Goal: Task Accomplishment & Management: Complete application form

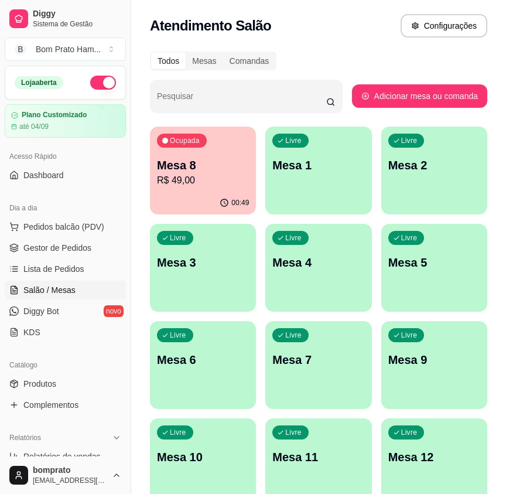
click at [234, 179] on p "R$ 49,00" at bounding box center [203, 180] width 92 height 14
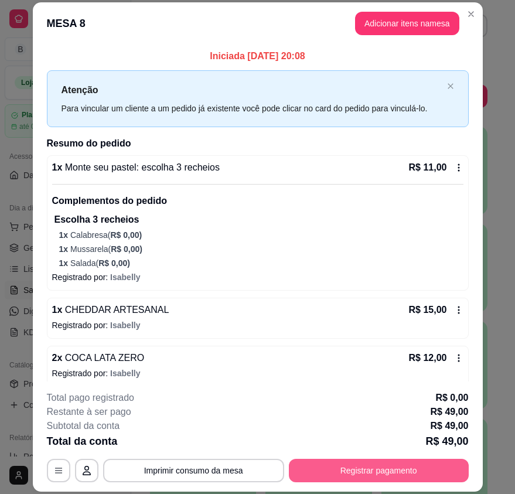
click at [334, 480] on button "Registrar pagamento" at bounding box center [379, 470] width 180 height 23
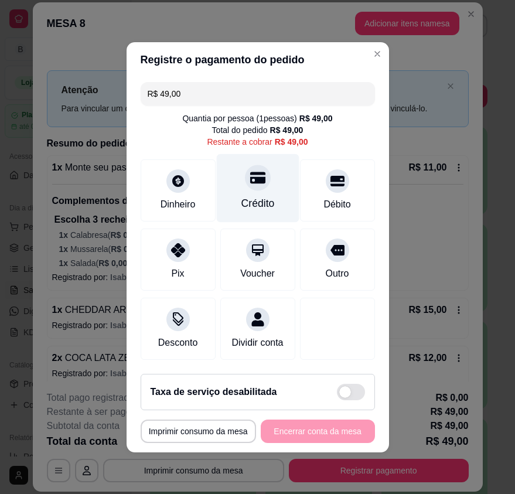
click at [250, 199] on div "Crédito" at bounding box center [257, 203] width 33 height 15
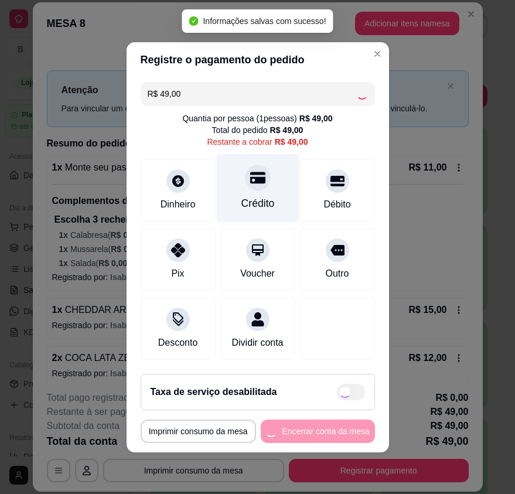
type input "R$ 0,00"
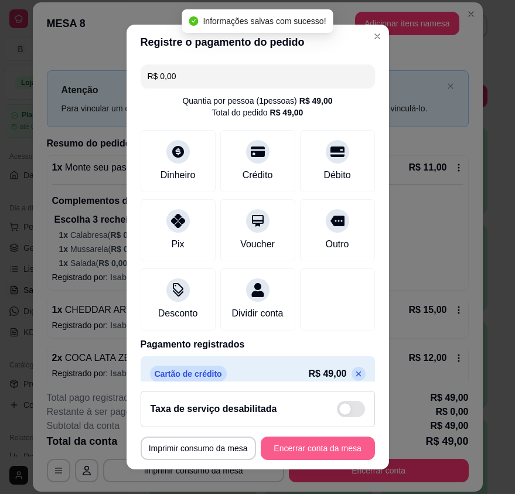
click at [302, 445] on button "Encerrar conta da mesa" at bounding box center [318, 447] width 114 height 23
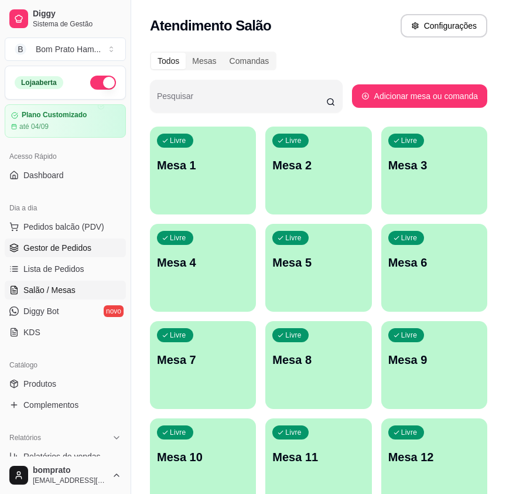
click at [71, 250] on span "Gestor de Pedidos" at bounding box center [57, 248] width 68 height 12
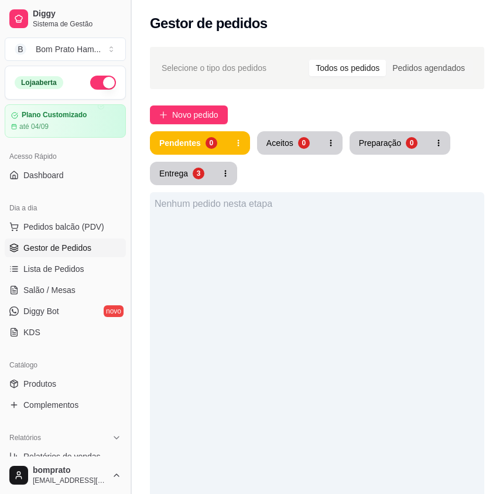
drag, startPoint x: 89, startPoint y: 266, endPoint x: 128, endPoint y: 271, distance: 38.9
click at [90, 266] on link "Lista de Pedidos" at bounding box center [65, 268] width 121 height 19
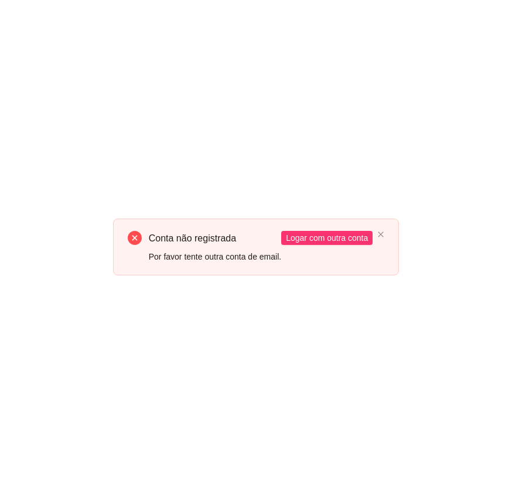
click at [394, 238] on div "Conta não registrada Por favor tente outra conta de email. Logar com outra conta" at bounding box center [256, 246] width 286 height 57
click at [384, 235] on div "Conta não registrada Por favor tente outra conta de email. Logar com outra conta" at bounding box center [256, 246] width 286 height 57
click at [384, 235] on icon "close" at bounding box center [380, 234] width 7 height 7
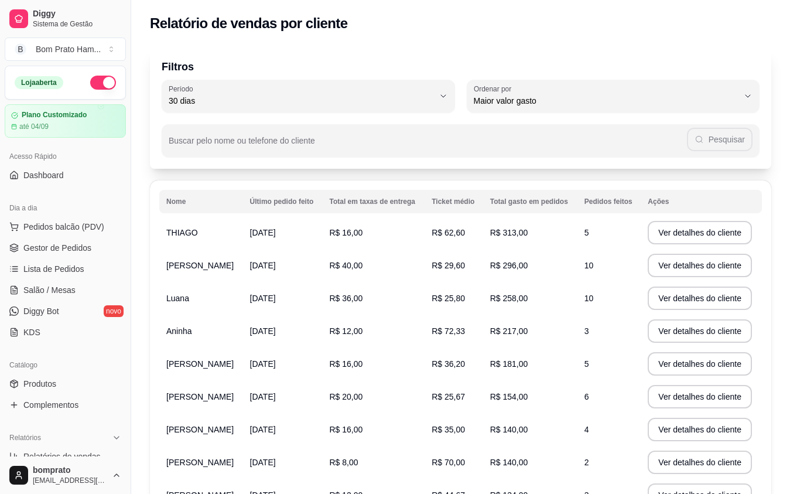
select select "30"
select select "HIGHEST_TOTAL_SPENT_WITH_ORDERS"
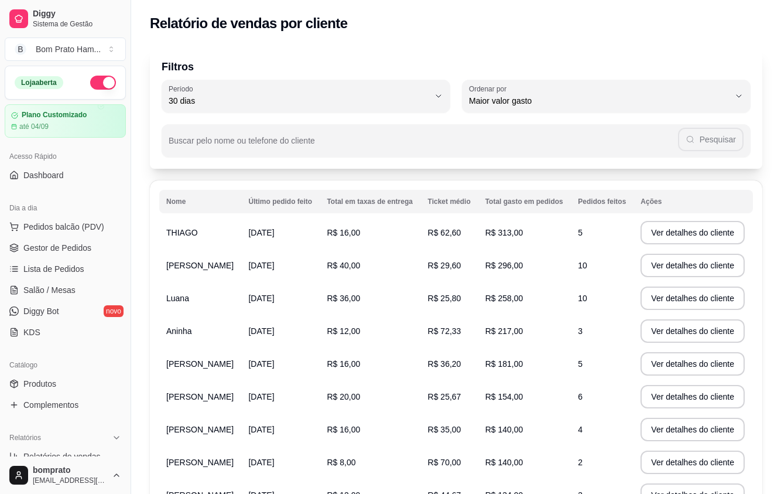
scroll to position [176, 0]
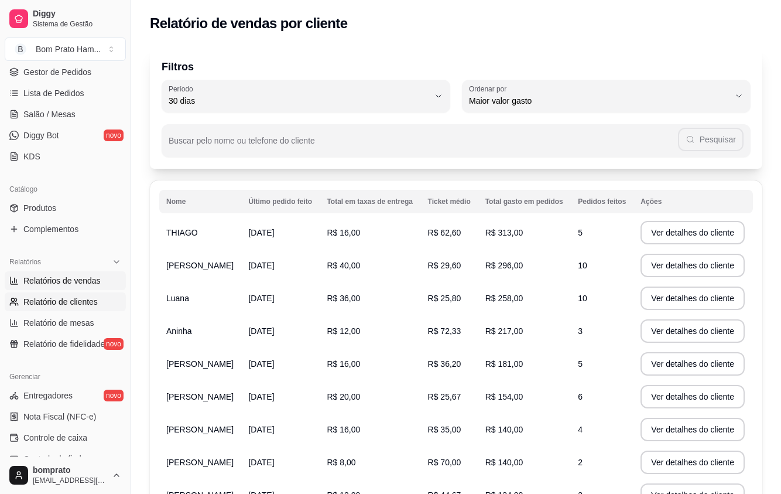
click at [66, 278] on span "Relatórios de vendas" at bounding box center [61, 281] width 77 height 12
select select "ALL"
select select "0"
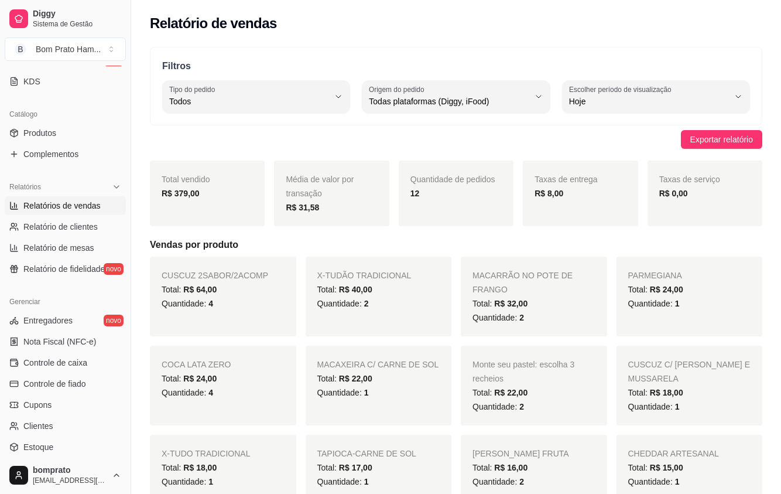
scroll to position [255, 0]
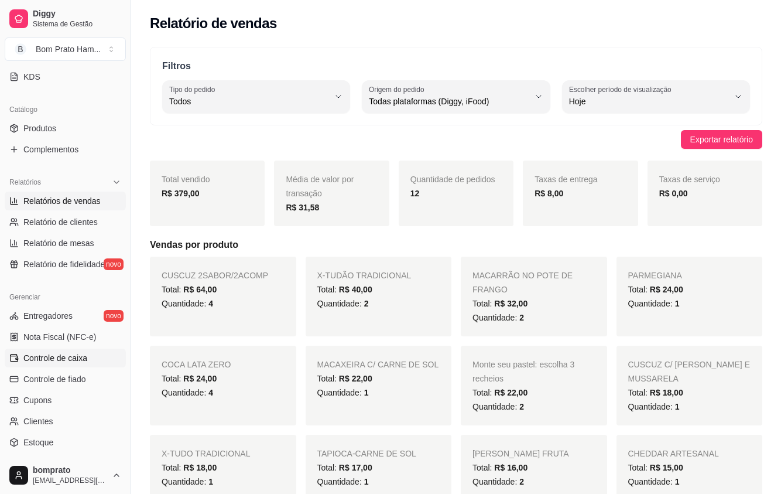
click at [71, 362] on span "Controle de caixa" at bounding box center [55, 358] width 64 height 12
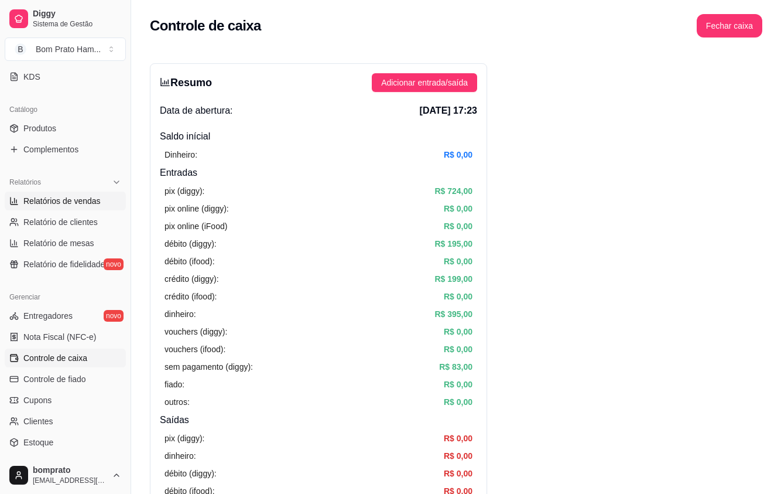
click at [64, 207] on link "Relatórios de vendas" at bounding box center [65, 201] width 121 height 19
select select "ALL"
select select "0"
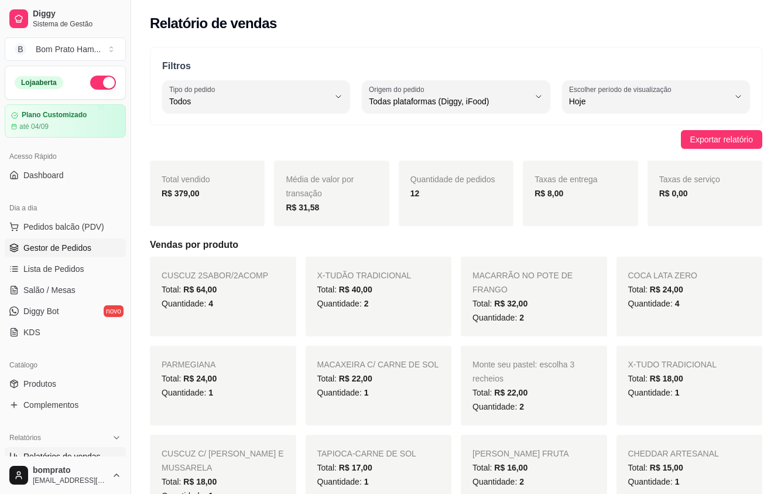
click at [42, 251] on span "Gestor de Pedidos" at bounding box center [57, 248] width 68 height 12
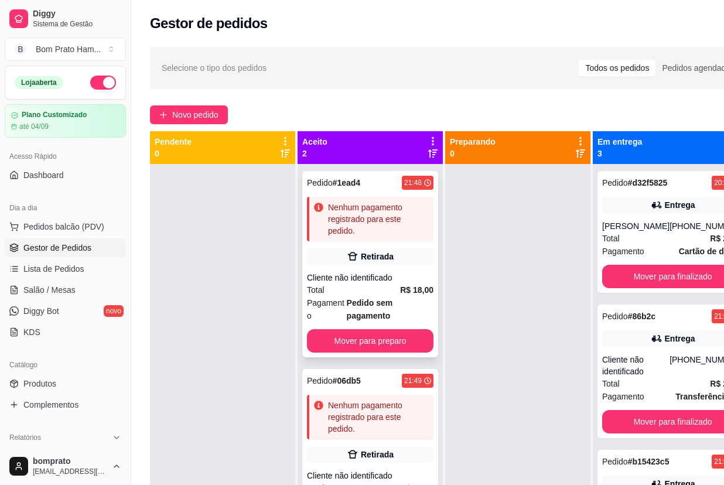
drag, startPoint x: 353, startPoint y: 258, endPoint x: 384, endPoint y: 245, distance: 33.6
click at [384, 245] on div "Pedido # 1ead4 21:48 Nenhum pagamento registrado para este pedido. Retirada Cli…" at bounding box center [370, 264] width 136 height 186
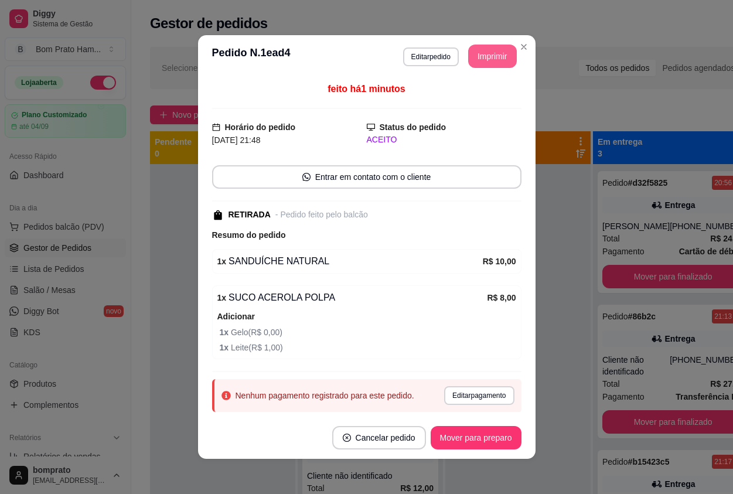
click at [494, 46] on header "**********" at bounding box center [366, 56] width 337 height 42
click at [482, 65] on button "Imprimir" at bounding box center [492, 56] width 49 height 23
click at [475, 442] on button "Mover para preparo" at bounding box center [475, 437] width 91 height 23
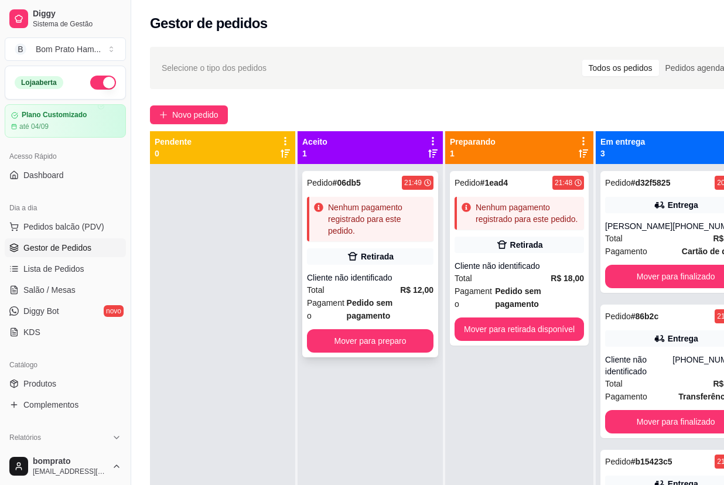
click at [394, 295] on div "Pedido # 06db5 21:49 Nenhum pagamento registrado para este pedido. Retirada Cli…" at bounding box center [370, 264] width 136 height 186
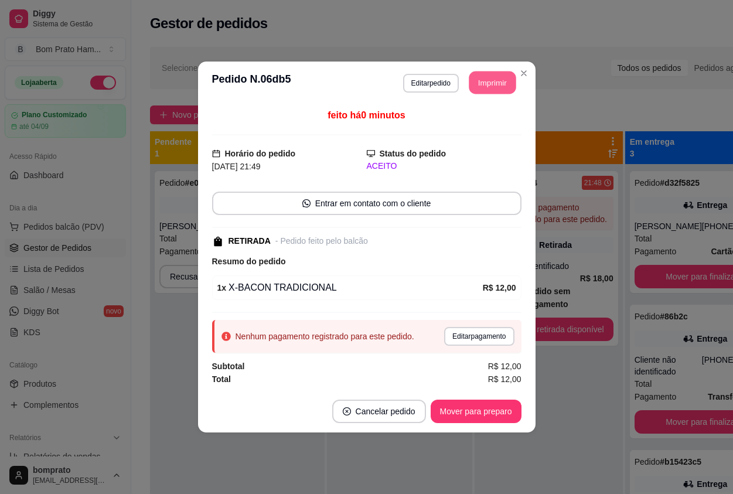
click at [479, 87] on button "Imprimir" at bounding box center [492, 82] width 47 height 23
click at [489, 412] on button "Mover para preparo" at bounding box center [475, 410] width 91 height 23
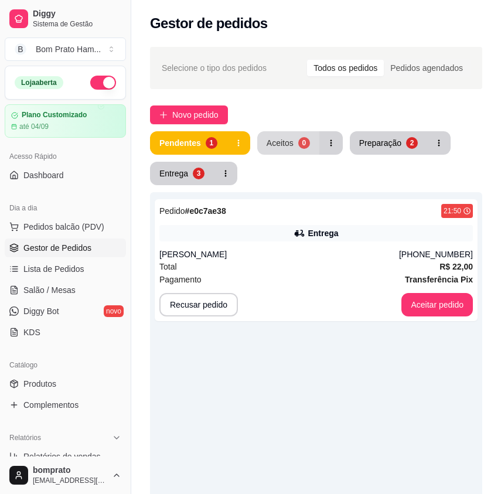
click at [284, 142] on div "Aceitos" at bounding box center [279, 143] width 27 height 12
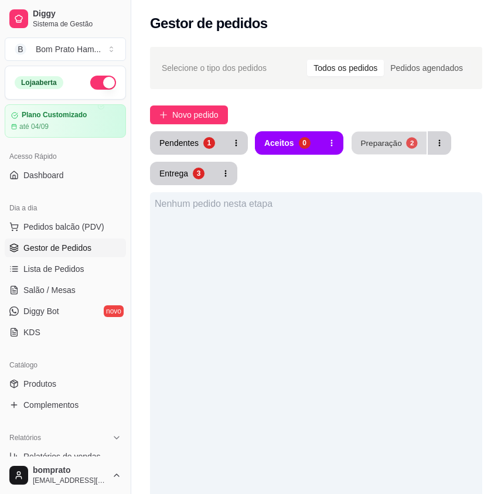
click at [375, 146] on div "Preparação" at bounding box center [380, 142] width 41 height 11
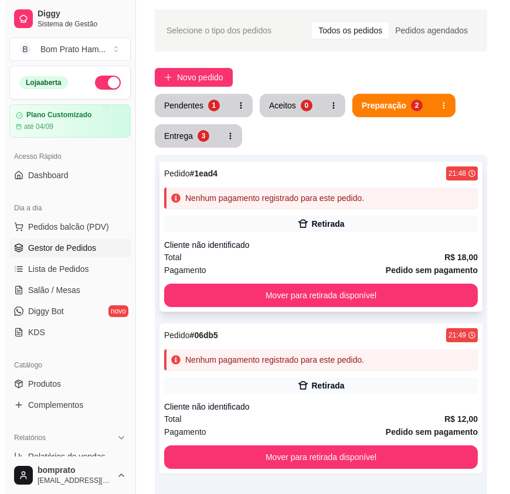
scroll to position [59, 0]
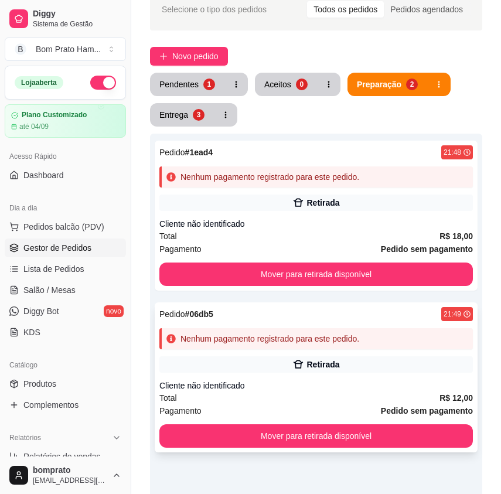
drag, startPoint x: 387, startPoint y: 353, endPoint x: 363, endPoint y: 344, distance: 25.9
click at [363, 344] on div "Pedido # 06db5 21:49 Nenhum pagamento registrado para este pedido. Retirada Cli…" at bounding box center [316, 377] width 323 height 150
click at [179, 93] on button "Pendentes 1" at bounding box center [187, 84] width 72 height 23
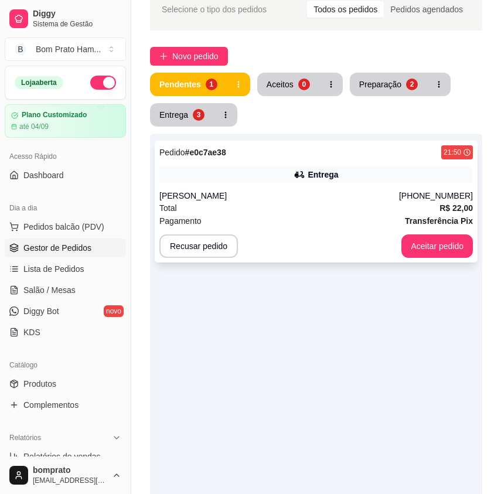
click at [300, 187] on div "Pedido # e0c7ae38 21:50 Entrega Jefferson Freire (87) 99165-3415 Total R$ 22,00…" at bounding box center [316, 202] width 323 height 122
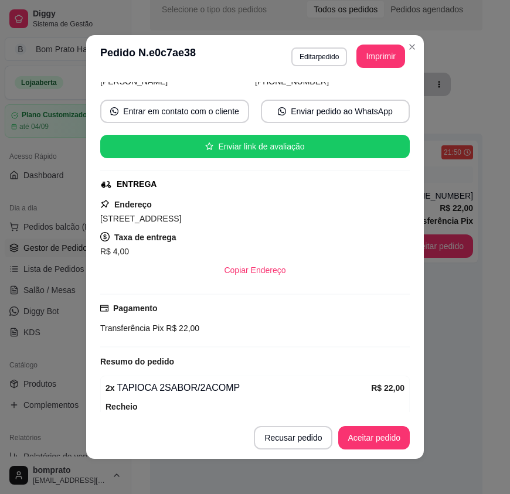
scroll to position [175, 0]
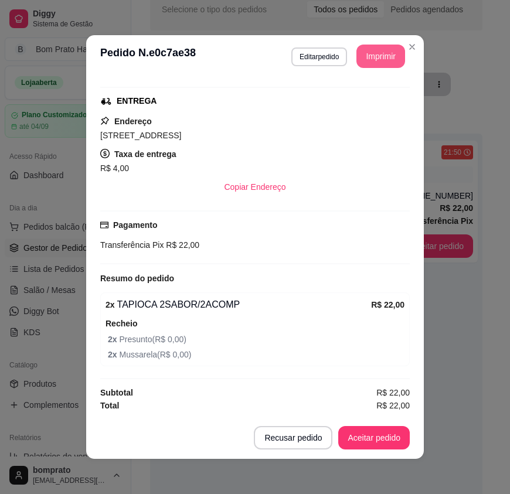
click at [361, 56] on button "Imprimir" at bounding box center [380, 56] width 49 height 23
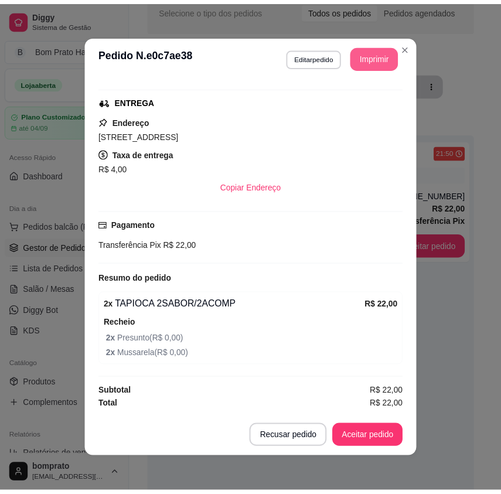
scroll to position [0, 0]
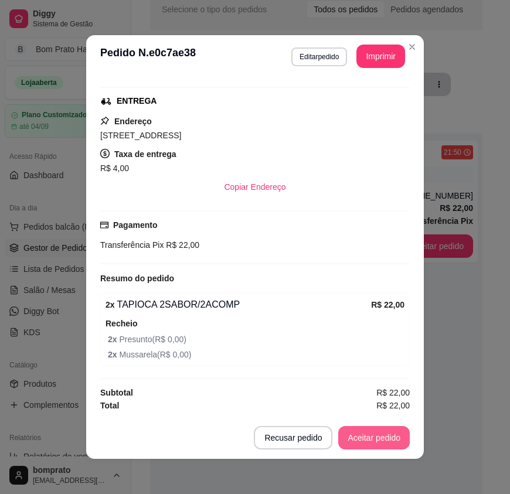
click at [392, 435] on button "Aceitar pedido" at bounding box center [373, 437] width 71 height 23
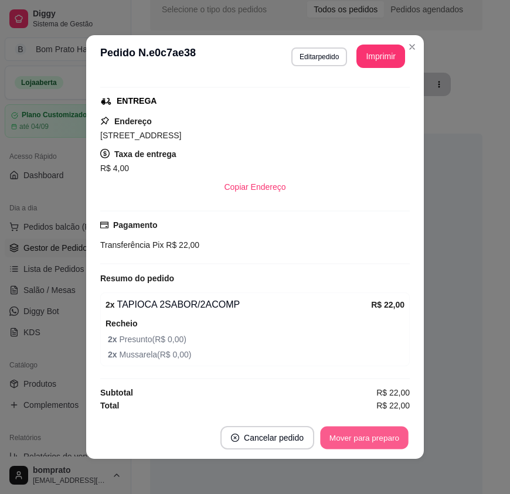
click at [381, 431] on button "Mover para preparo" at bounding box center [364, 437] width 88 height 23
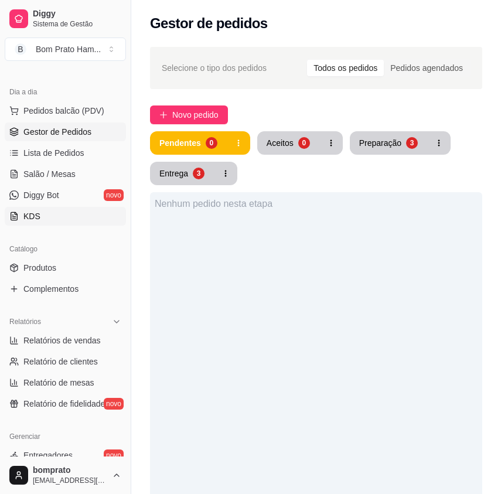
scroll to position [117, 0]
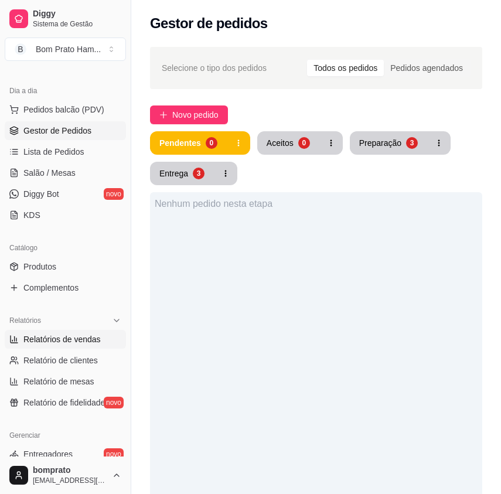
click at [95, 347] on link "Relatórios de vendas" at bounding box center [65, 339] width 121 height 19
select select "ALL"
select select "0"
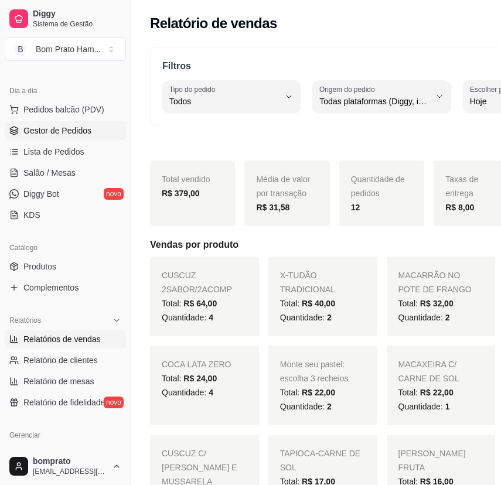
click at [81, 125] on span "Gestor de Pedidos" at bounding box center [57, 131] width 68 height 12
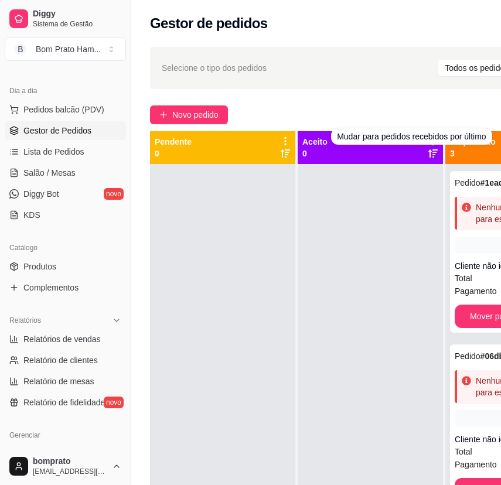
drag, startPoint x: 390, startPoint y: 96, endPoint x: 391, endPoint y: 89, distance: 7.1
click at [390, 91] on div "Selecione o tipo dos pedidos Todos os pedidos Pedidos agendados Novo pedido Pen…" at bounding box center [381, 335] width 501 height 590
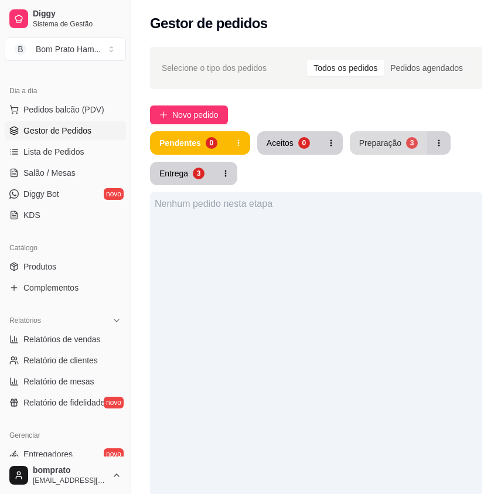
click at [391, 131] on button "Preparação 3" at bounding box center [388, 142] width 77 height 23
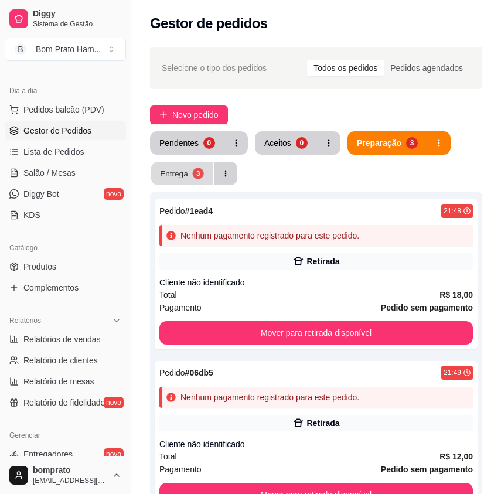
click at [188, 179] on button "Entrega 3" at bounding box center [182, 173] width 62 height 23
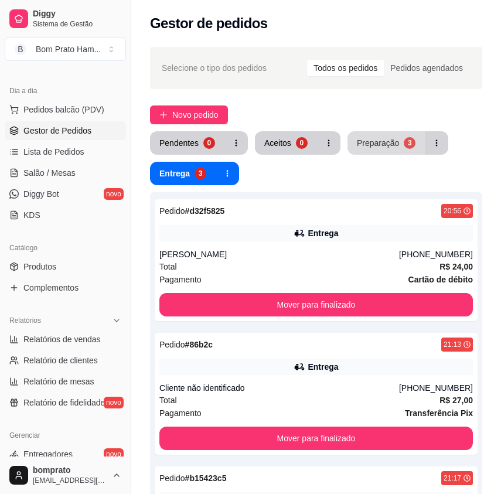
click at [409, 140] on div "3" at bounding box center [410, 143] width 12 height 12
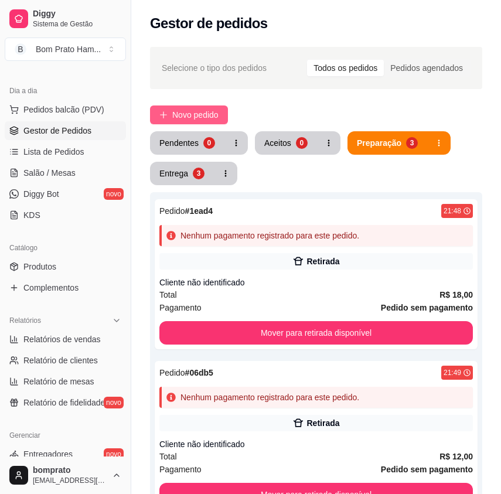
click at [202, 112] on span "Novo pedido" at bounding box center [195, 114] width 46 height 13
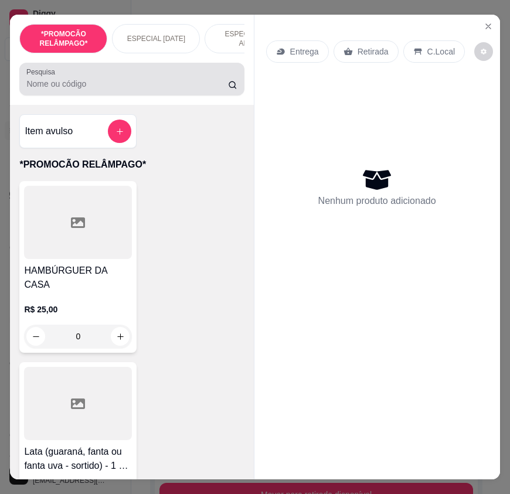
click at [155, 90] on input "Pesquisa" at bounding box center [126, 84] width 201 height 12
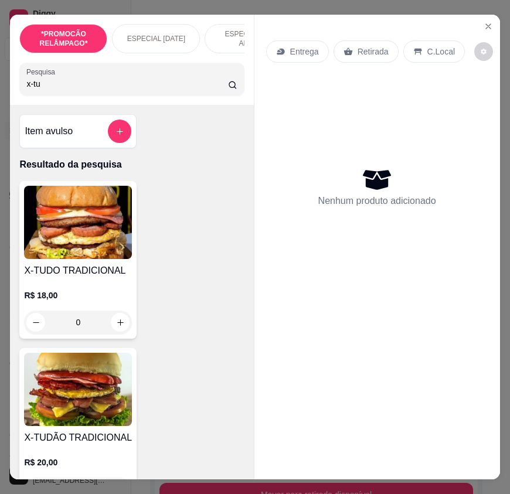
type input "x-tu"
click at [116, 332] on div "0" at bounding box center [78, 321] width 108 height 23
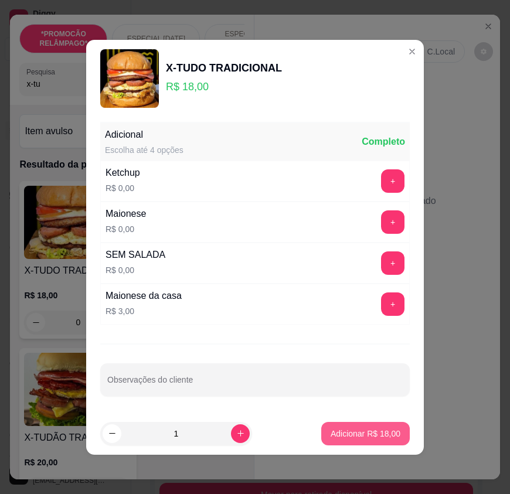
click at [344, 437] on p "Adicionar R$ 18,00" at bounding box center [365, 434] width 70 height 12
type input "1"
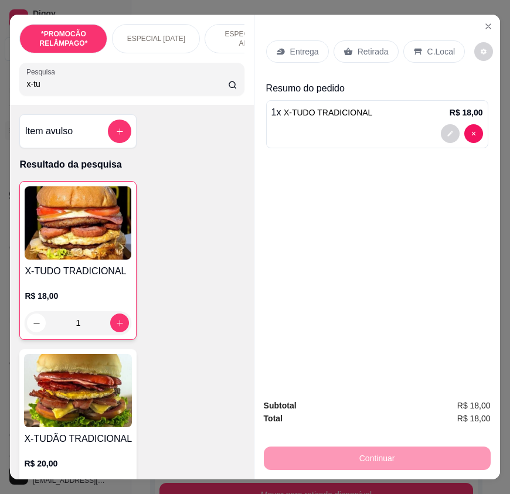
click at [59, 84] on input "x-tu" at bounding box center [126, 84] width 201 height 12
type input "x"
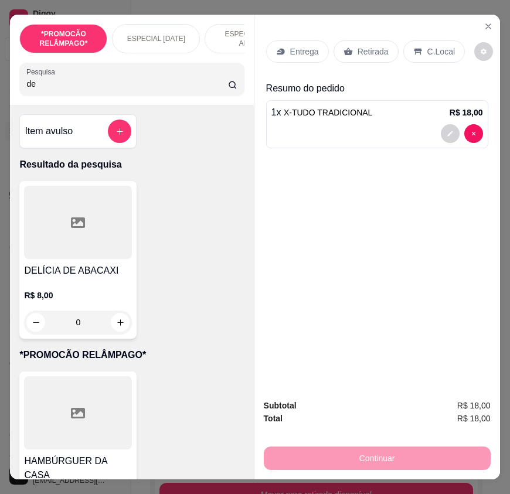
type input "d"
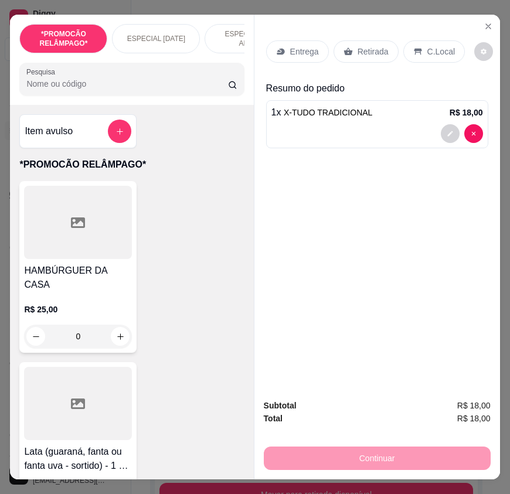
click at [296, 46] on p "Entrega" at bounding box center [304, 52] width 29 height 12
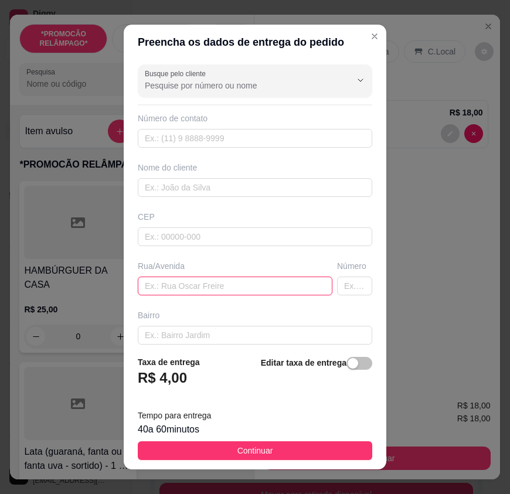
paste input "Rua Isaura Xavier dos Santos número 40 próximo ao mercadinho de Vilma nova Sert…"
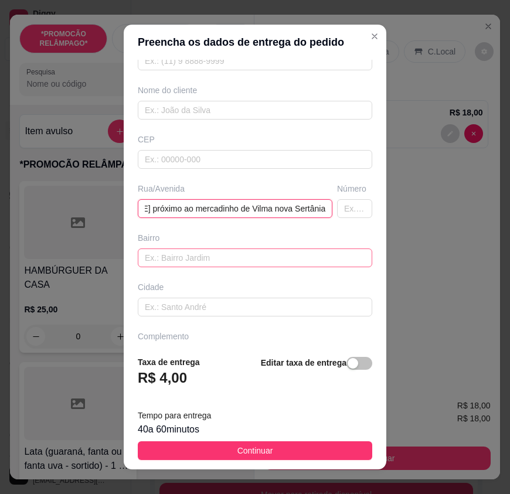
scroll to position [108, 0]
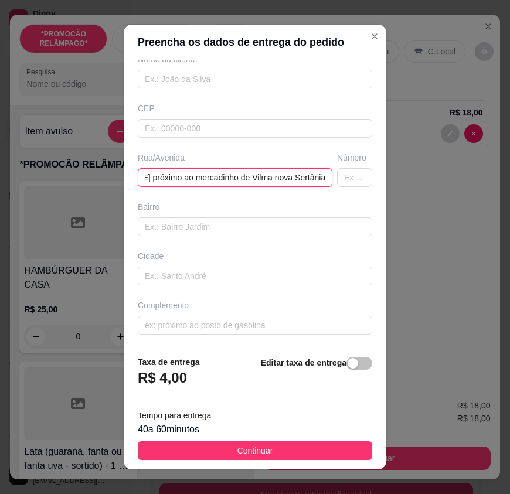
type input "Rua Isaura Xavier dos Santos número 40 próximo ao mercadinho de Vilma nova Sert…"
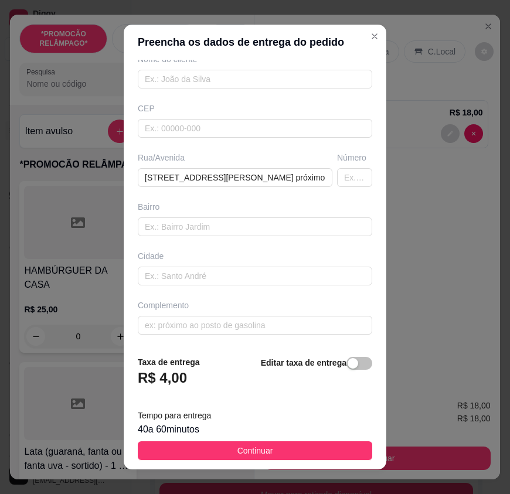
scroll to position [0, 0]
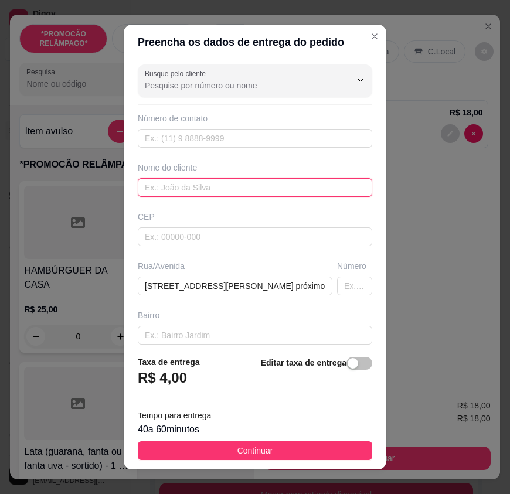
paste input "Maria Dayane"
type input "Maria Dayane"
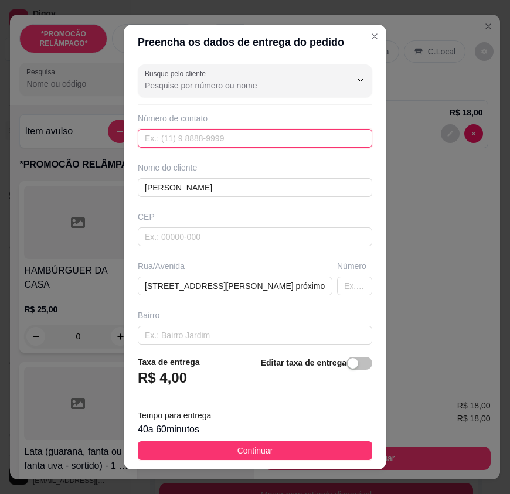
paste input "(87) 9157-6944"
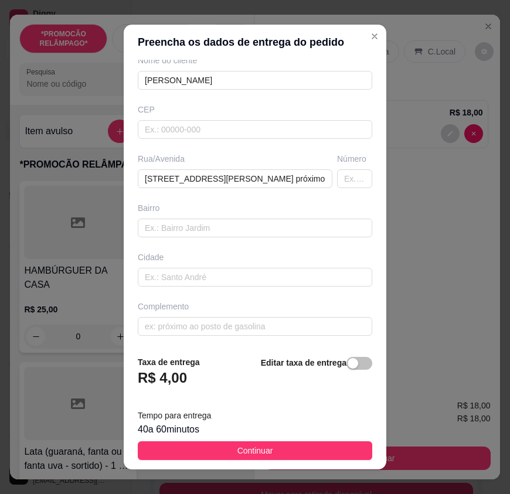
scroll to position [108, 0]
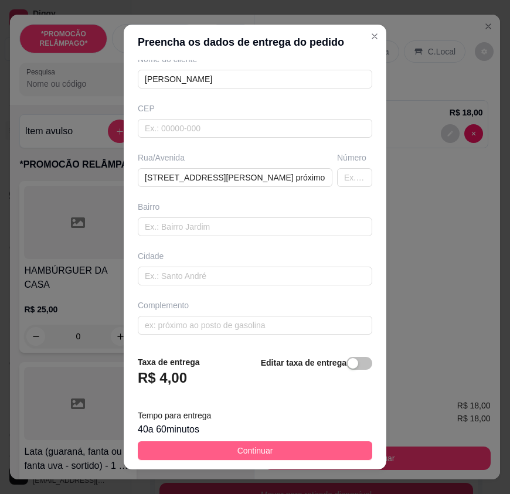
type input "(87) 9157-6944"
click at [313, 443] on button "Continuar" at bounding box center [255, 450] width 234 height 19
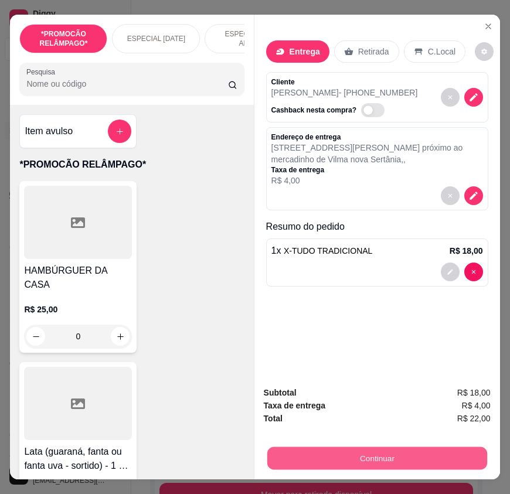
click at [405, 449] on button "Continuar" at bounding box center [376, 457] width 220 height 23
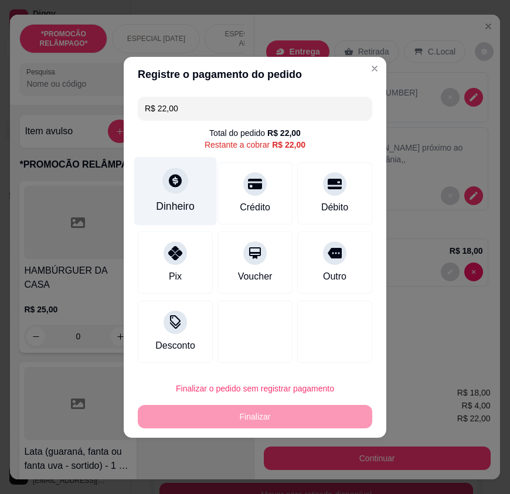
click at [180, 191] on div at bounding box center [175, 180] width 26 height 26
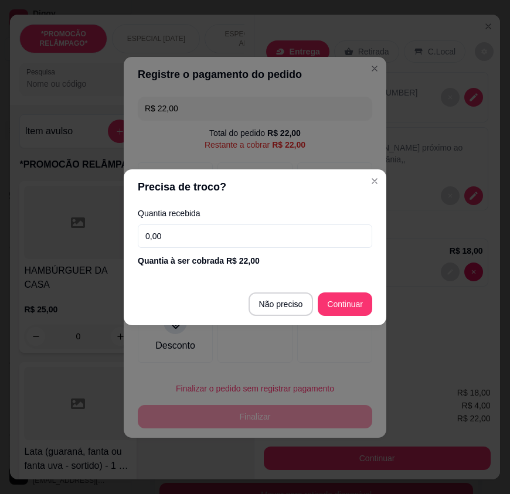
drag, startPoint x: 189, startPoint y: 247, endPoint x: 190, endPoint y: 239, distance: 7.6
click at [190, 244] on input "0,00" at bounding box center [255, 235] width 234 height 23
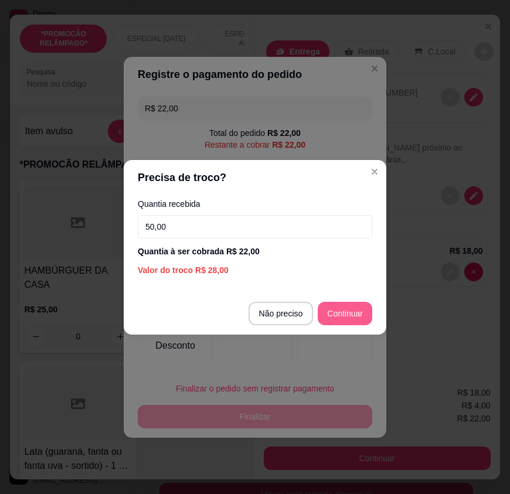
type input "50,00"
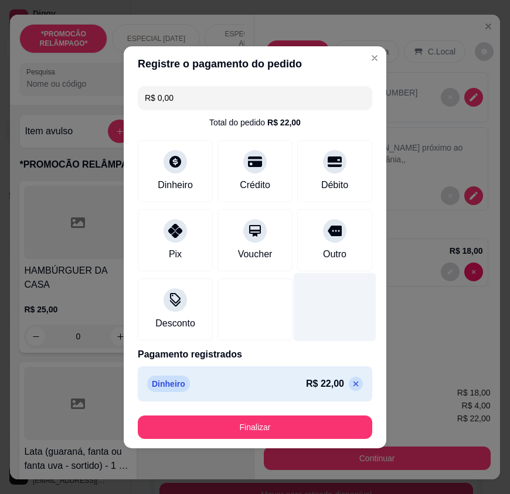
type input "R$ 0,00"
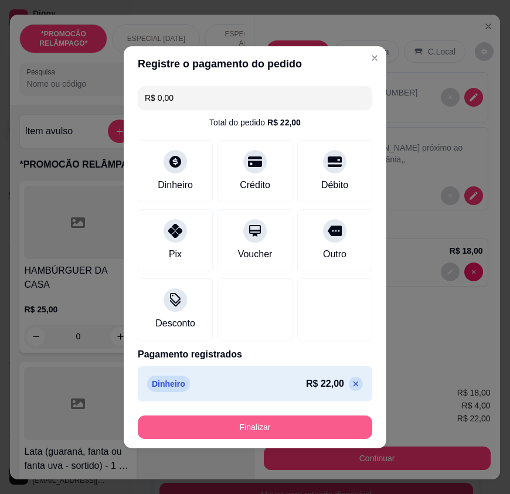
click at [290, 422] on button "Finalizar" at bounding box center [255, 426] width 234 height 23
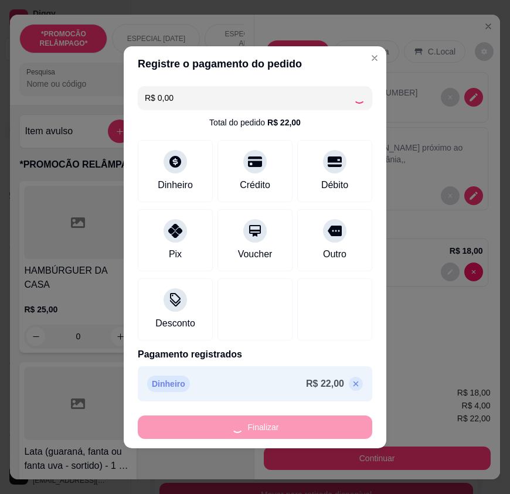
type input "0"
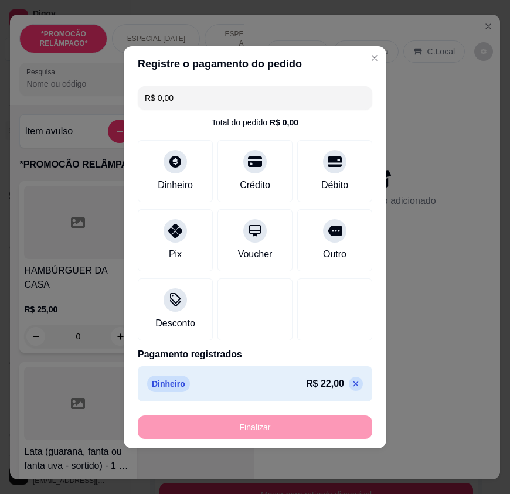
type input "-R$ 22,00"
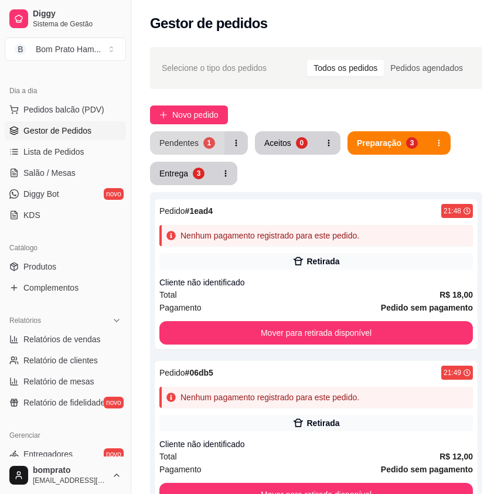
click at [172, 138] on div "Pendentes" at bounding box center [178, 143] width 39 height 12
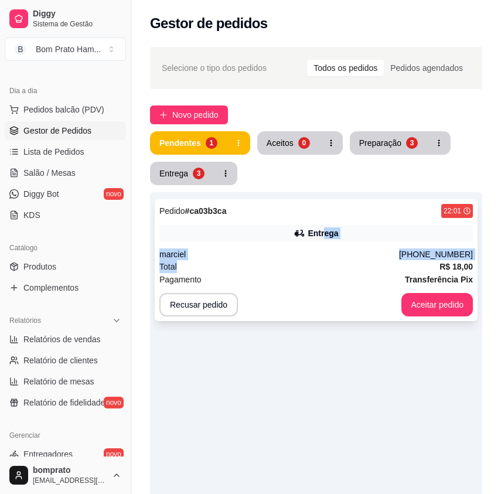
drag, startPoint x: 330, startPoint y: 260, endPoint x: 324, endPoint y: 234, distance: 26.9
click at [324, 234] on div "Pedido # ca03b3ca 22:01 Entrega marciel (87) 99123-9908 Total R$ 18,00 Pagament…" at bounding box center [316, 260] width 323 height 122
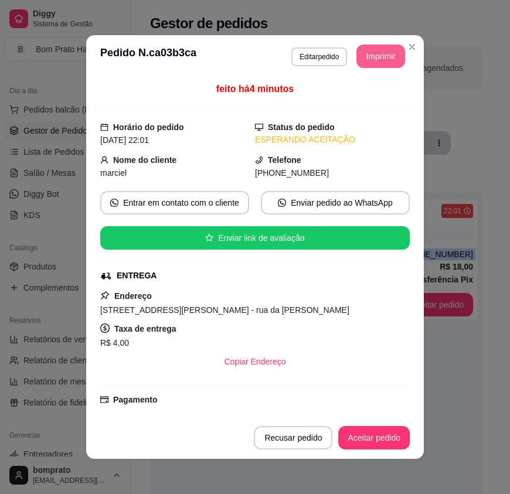
click at [372, 52] on button "Imprimir" at bounding box center [380, 56] width 49 height 23
click at [396, 440] on button "Aceitar pedido" at bounding box center [373, 437] width 69 height 23
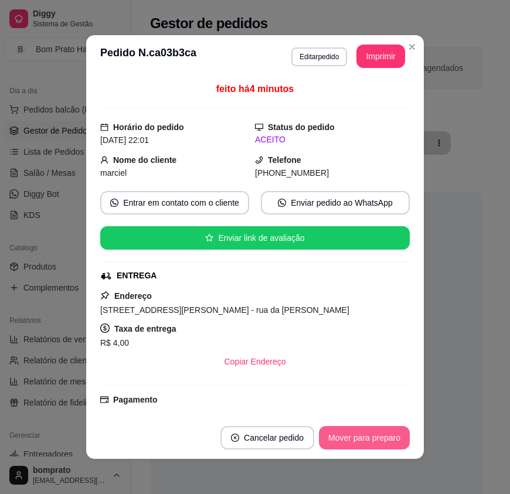
click at [396, 435] on button "Mover para preparo" at bounding box center [364, 437] width 91 height 23
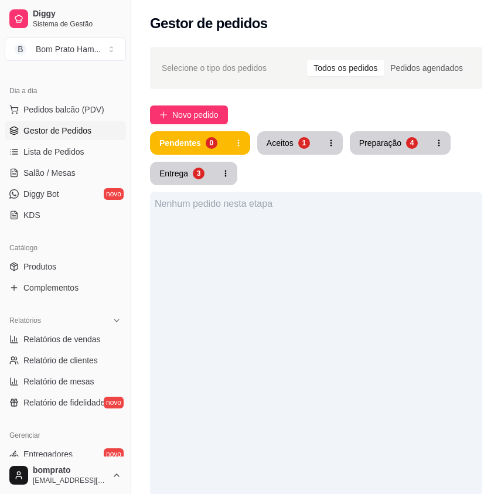
click at [306, 156] on div "Pendentes 0 Aceitos 1 Preparação 4 Entrega 3" at bounding box center [316, 158] width 332 height 54
click at [303, 141] on div "1" at bounding box center [304, 143] width 12 height 12
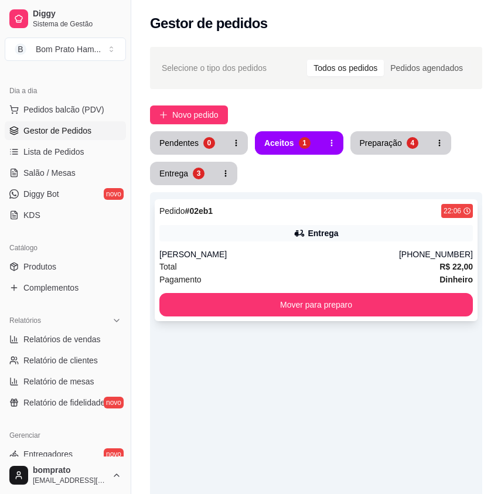
click at [298, 254] on div "Maria Dayane" at bounding box center [279, 254] width 240 height 12
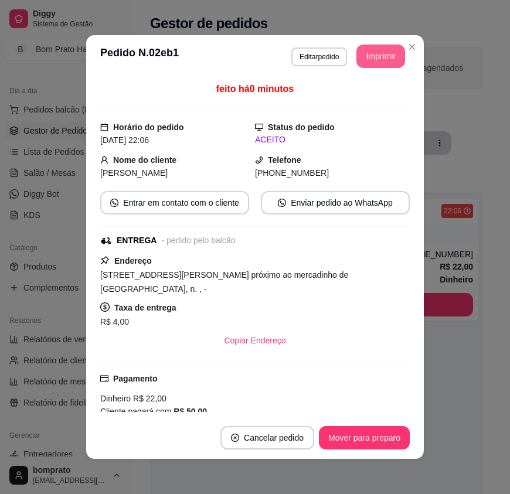
click at [359, 61] on button "Imprimir" at bounding box center [380, 56] width 49 height 23
click at [398, 431] on button "Mover para preparo" at bounding box center [364, 437] width 91 height 23
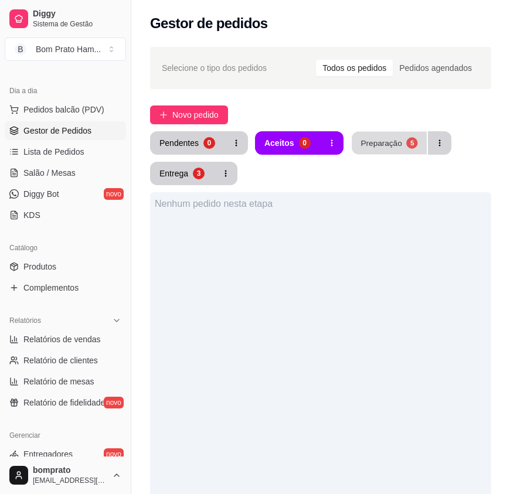
click at [376, 147] on div "Preparação" at bounding box center [380, 142] width 41 height 11
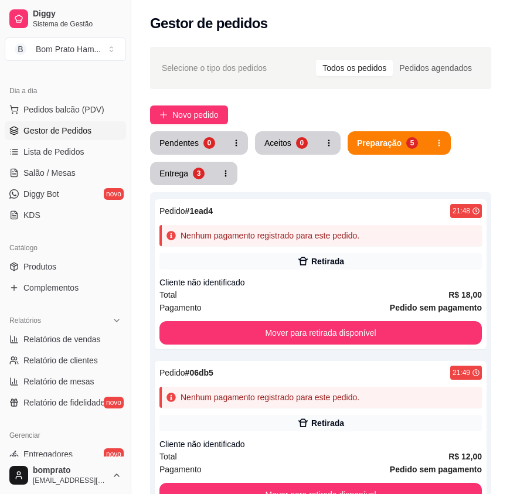
click at [365, 272] on div "Pedido # 1ead4 21:48 Nenhum pagamento registrado para este pedido. Retirada Cli…" at bounding box center [320, 274] width 331 height 150
click at [189, 115] on span "Novo pedido" at bounding box center [195, 114] width 46 height 13
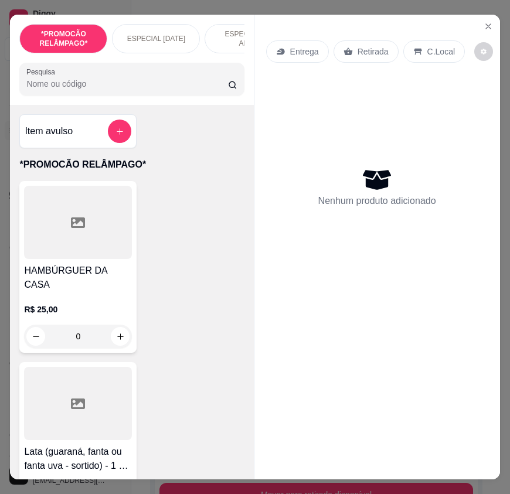
click at [115, 84] on input "Pesquisa" at bounding box center [126, 84] width 201 height 12
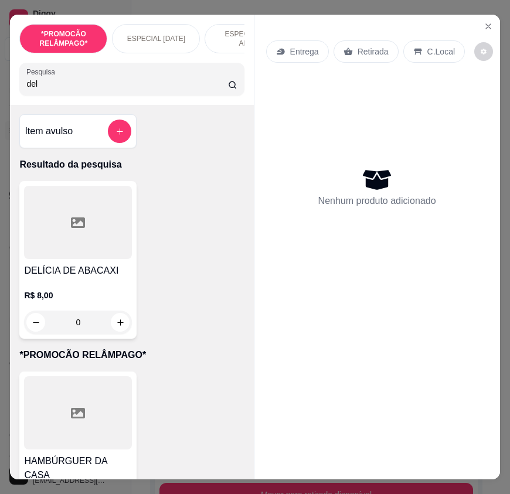
type input "deli"
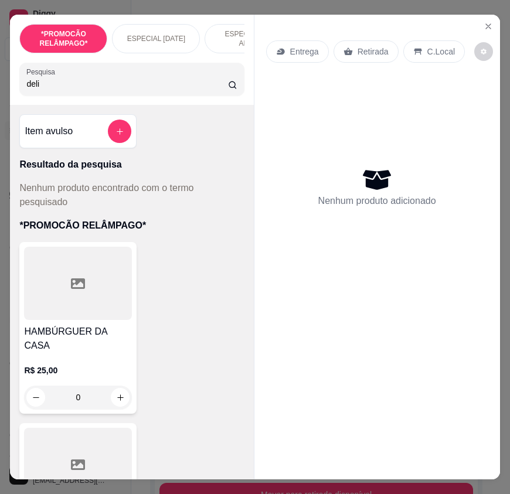
click at [216, 78] on input "deli" at bounding box center [126, 84] width 201 height 12
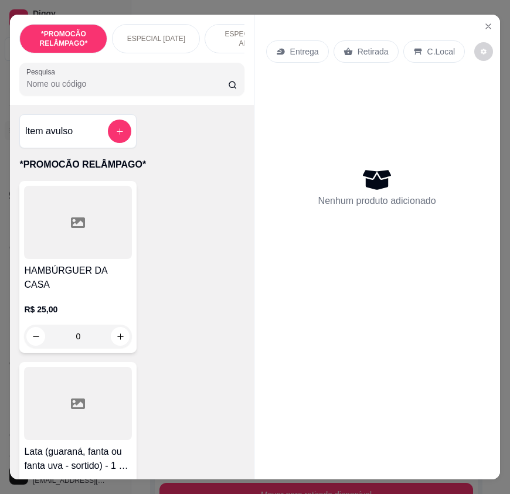
click at [216, 78] on input "Pesquisa" at bounding box center [126, 84] width 201 height 12
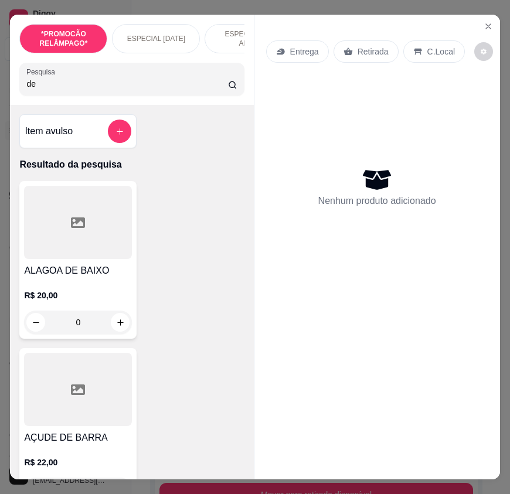
type input "de"
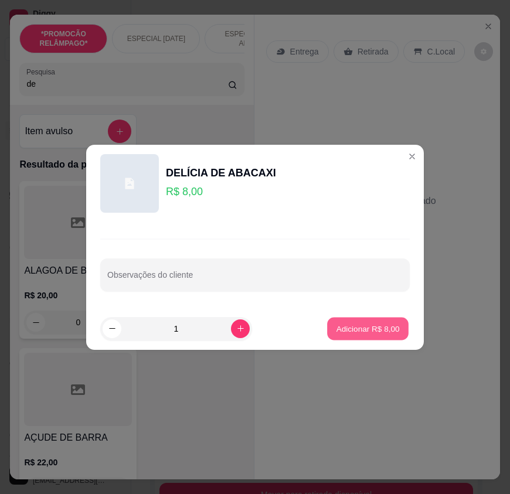
click at [347, 324] on p "Adicionar R$ 8,00" at bounding box center [367, 328] width 63 height 11
type input "1"
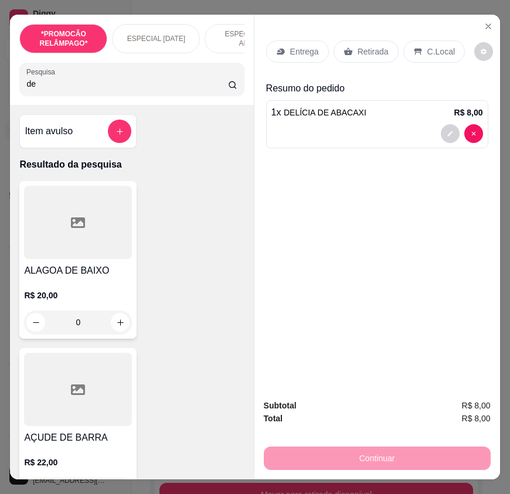
click at [363, 50] on p "Retirada" at bounding box center [372, 52] width 31 height 12
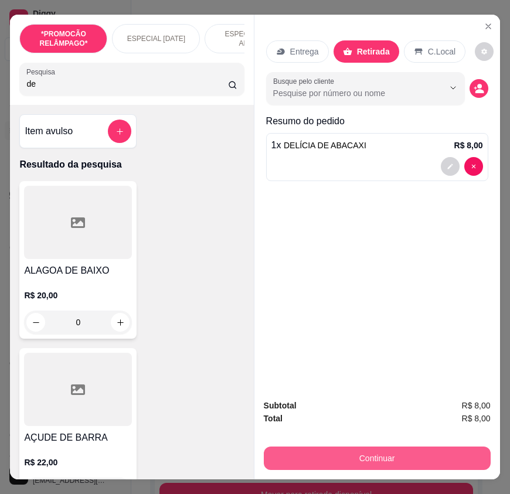
click at [389, 457] on button "Continuar" at bounding box center [377, 457] width 227 height 23
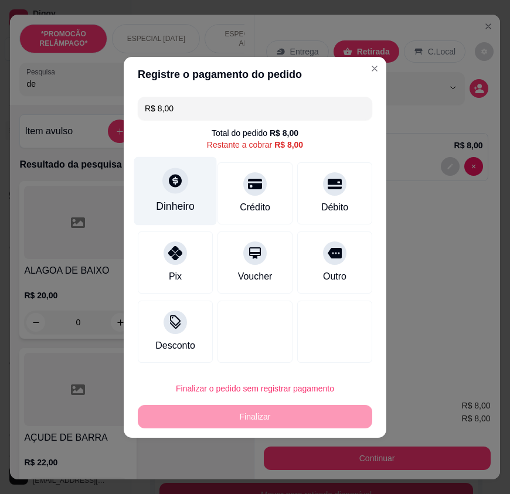
click at [175, 207] on div "Dinheiro" at bounding box center [175, 206] width 39 height 15
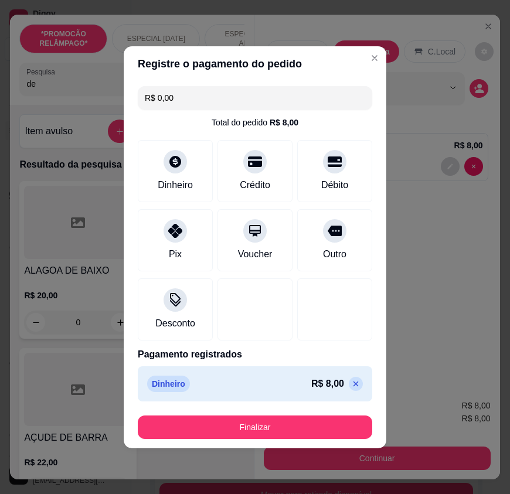
click at [351, 439] on footer "Finalizar" at bounding box center [255, 427] width 262 height 42
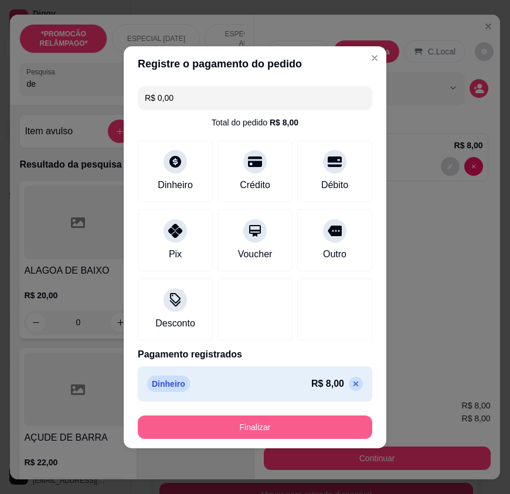
click at [343, 417] on button "Finalizar" at bounding box center [255, 426] width 234 height 23
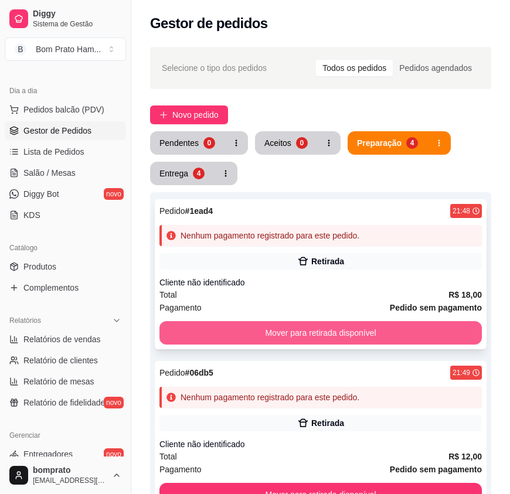
click at [396, 321] on button "Mover para retirada disponível" at bounding box center [320, 332] width 322 height 23
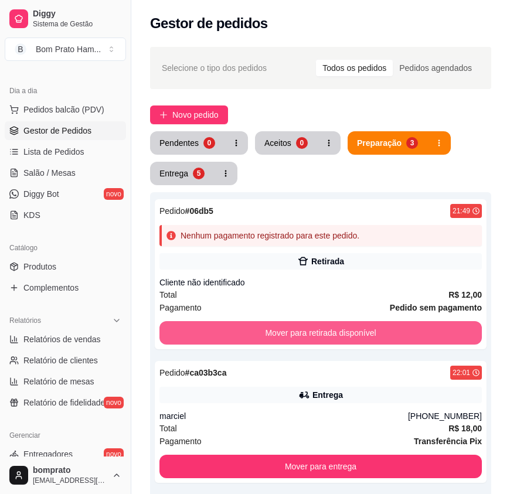
click at [395, 321] on button "Mover para retirada disponível" at bounding box center [320, 332] width 322 height 23
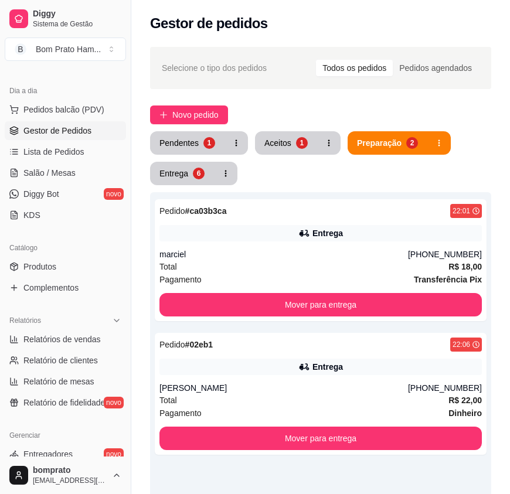
click at [300, 146] on div "1" at bounding box center [302, 143] width 12 height 12
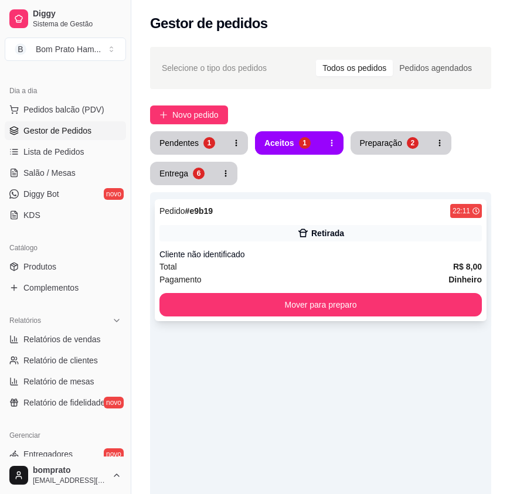
click at [453, 262] on strong "R$ 8,00" at bounding box center [467, 266] width 29 height 9
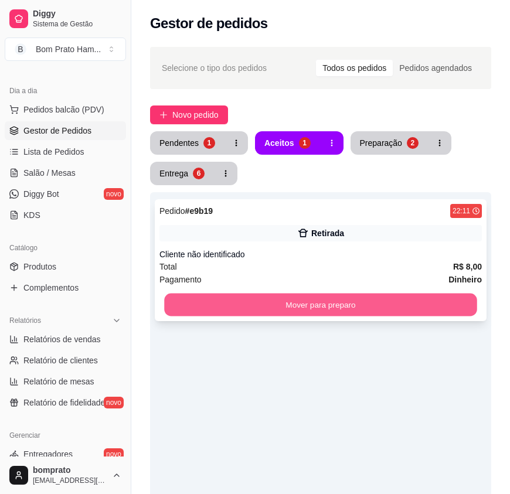
click at [464, 302] on button "Mover para preparo" at bounding box center [320, 304] width 313 height 23
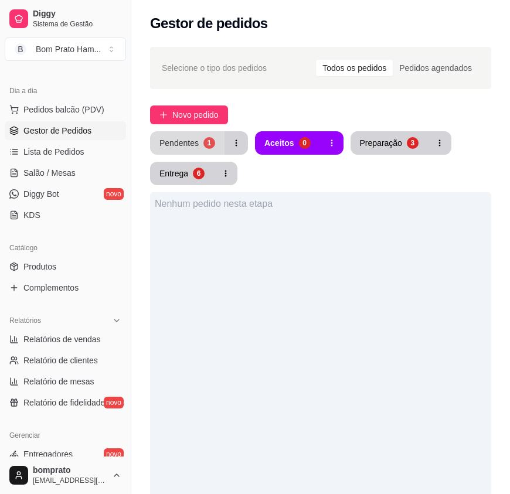
click at [186, 149] on button "Pendentes 1" at bounding box center [187, 142] width 74 height 23
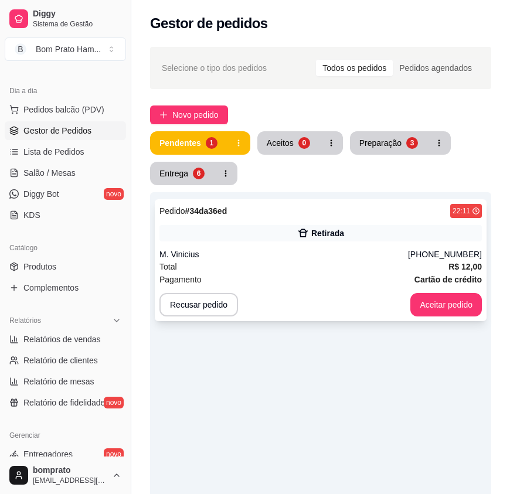
click at [319, 247] on div "Pedido # 34da36ed 22:11 Retirada M. Vinicius (87) 99173-6221 Total R$ 12,00 Pag…" at bounding box center [320, 260] width 331 height 122
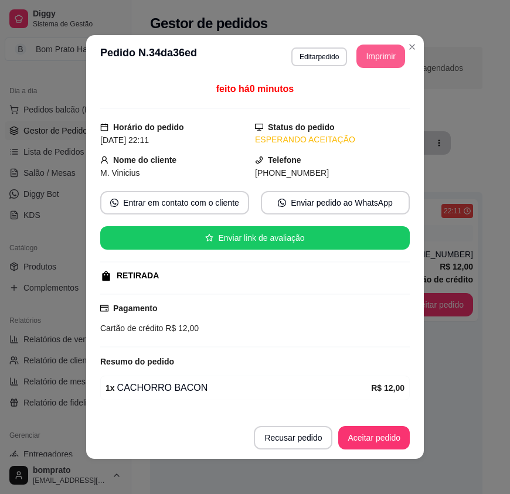
click at [357, 66] on button "Imprimir" at bounding box center [380, 56] width 49 height 23
click at [387, 423] on footer "Recusar pedido Aceitar pedido" at bounding box center [254, 437] width 337 height 42
click at [388, 437] on button "Aceitar pedido" at bounding box center [373, 437] width 69 height 23
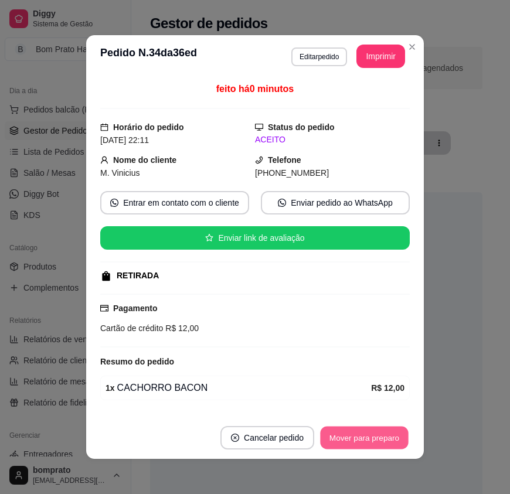
click at [363, 432] on button "Mover para preparo" at bounding box center [364, 437] width 88 height 23
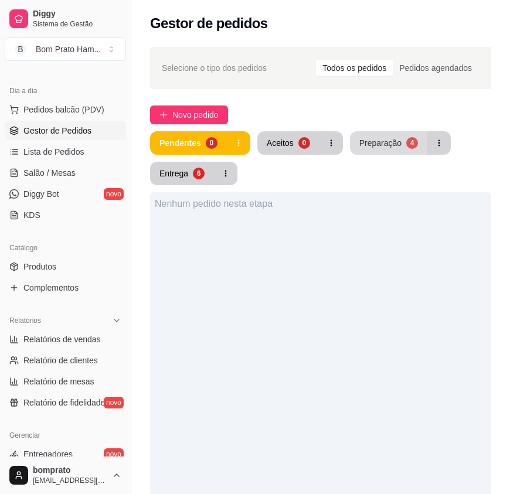
click at [369, 139] on div "Preparação" at bounding box center [380, 143] width 42 height 12
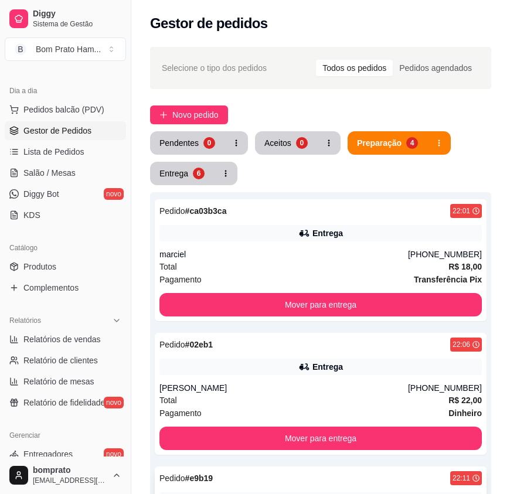
click at [207, 169] on button "Entrega 7" at bounding box center [182, 173] width 64 height 23
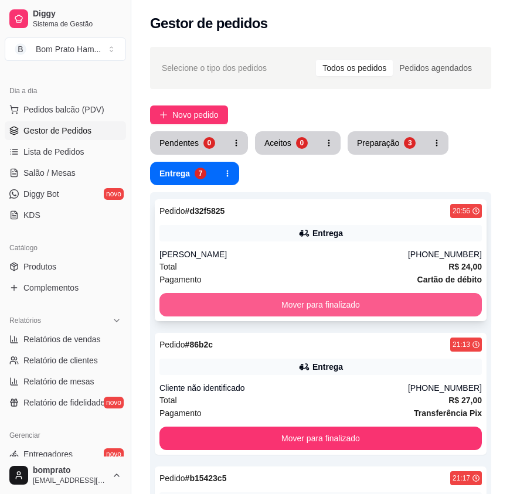
click at [348, 303] on button "Mover para finalizado" at bounding box center [320, 304] width 322 height 23
click at [340, 298] on button "Mover para finalizado" at bounding box center [320, 304] width 322 height 23
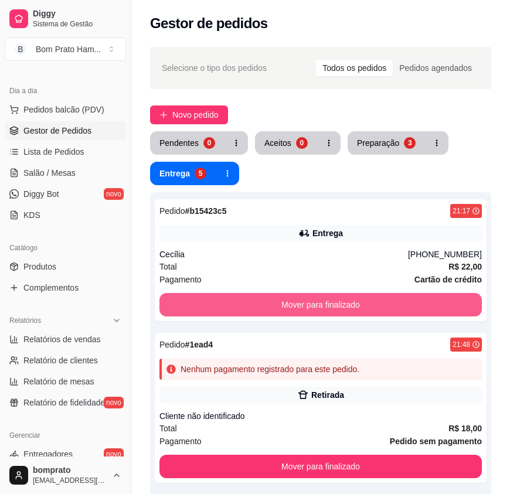
click at [340, 298] on button "Mover para finalizado" at bounding box center [320, 304] width 322 height 23
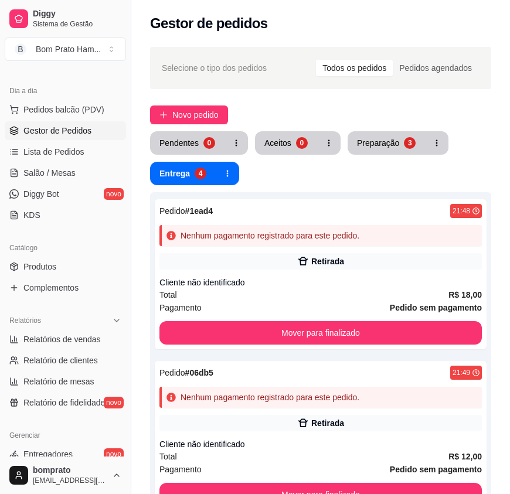
click at [340, 301] on div "Pagamento Pedido sem pagamento" at bounding box center [320, 307] width 322 height 13
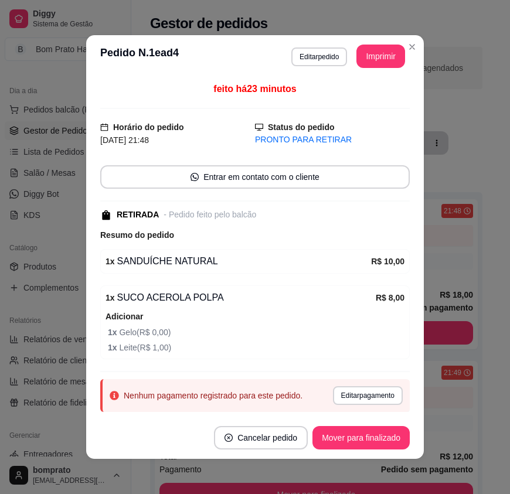
click at [340, 300] on div "1 x SUCO ACEROLA POLPA" at bounding box center [240, 297] width 270 height 14
drag, startPoint x: 378, startPoint y: 36, endPoint x: 373, endPoint y: 45, distance: 9.7
click at [375, 40] on header "**********" at bounding box center [254, 56] width 337 height 42
click at [373, 50] on button "Imprimir" at bounding box center [380, 56] width 49 height 23
click at [377, 432] on button "Mover para finalizado" at bounding box center [361, 437] width 94 height 23
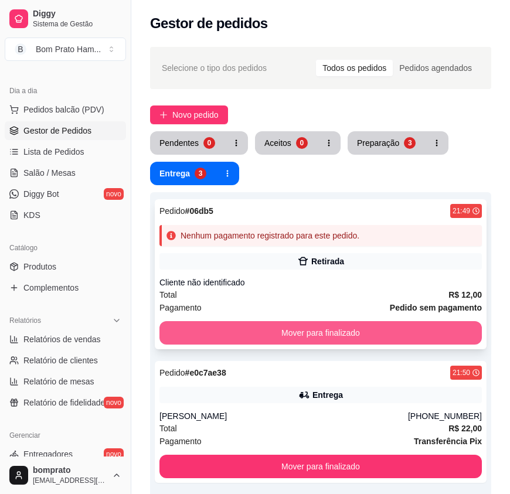
click at [397, 323] on button "Mover para finalizado" at bounding box center [320, 332] width 322 height 23
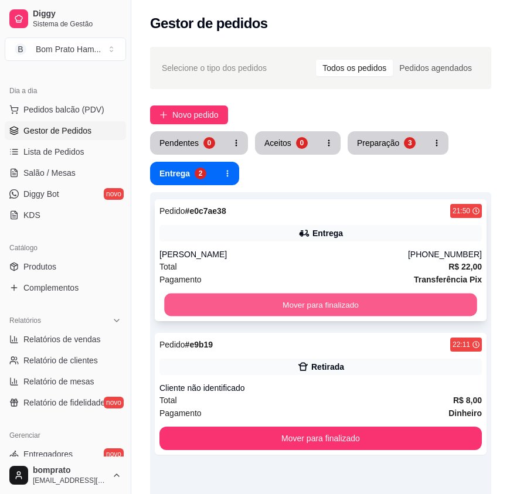
click at [394, 300] on button "Mover para finalizado" at bounding box center [320, 304] width 313 height 23
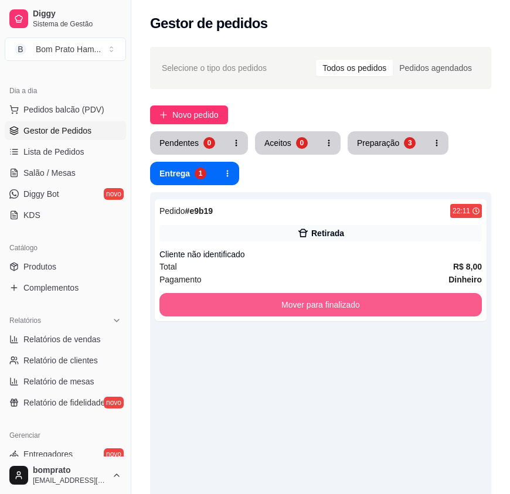
click at [396, 293] on button "Mover para finalizado" at bounding box center [320, 304] width 322 height 23
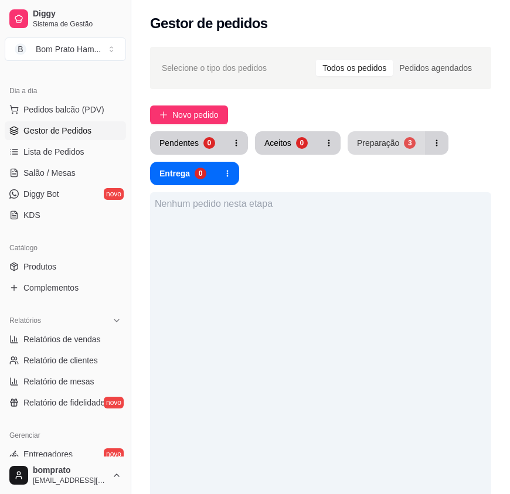
click at [387, 143] on button "Preparação 3" at bounding box center [385, 142] width 77 height 23
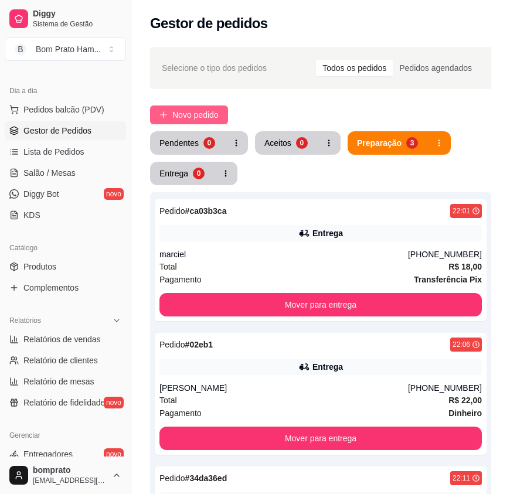
click at [193, 117] on span "Novo pedido" at bounding box center [195, 114] width 46 height 13
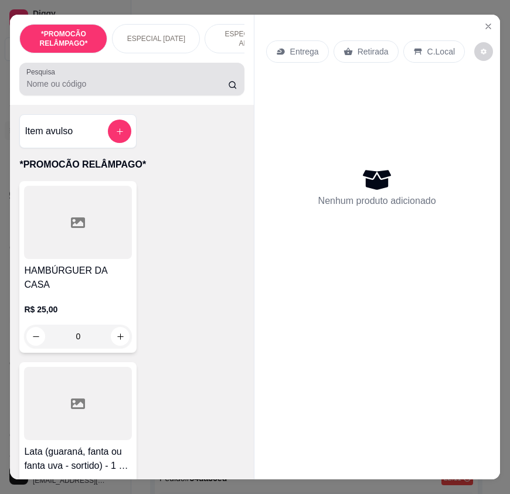
click at [204, 90] on input "Pesquisa" at bounding box center [126, 84] width 201 height 12
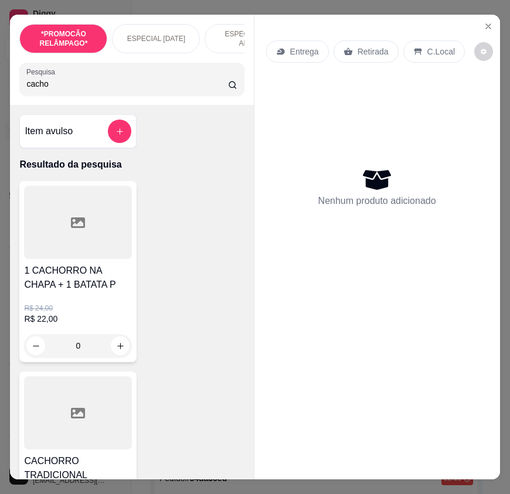
type input "cacho"
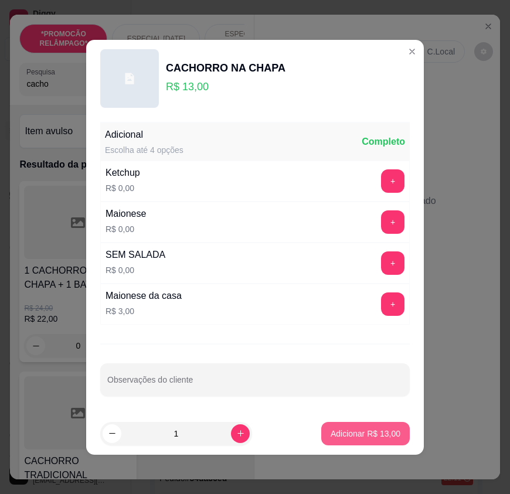
click at [354, 433] on p "Adicionar R$ 13,00" at bounding box center [365, 434] width 70 height 12
type input "1"
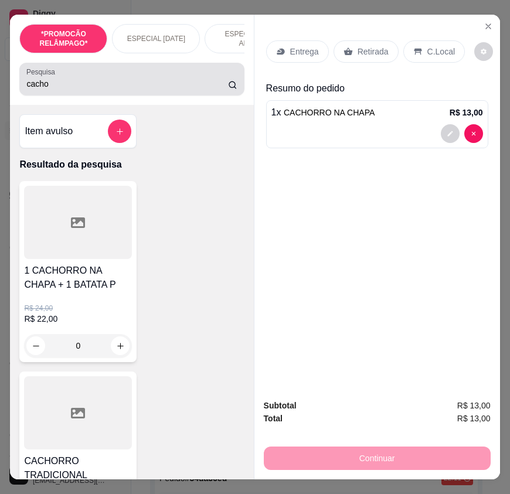
click at [180, 95] on div "Pesquisa cacho" at bounding box center [131, 79] width 224 height 33
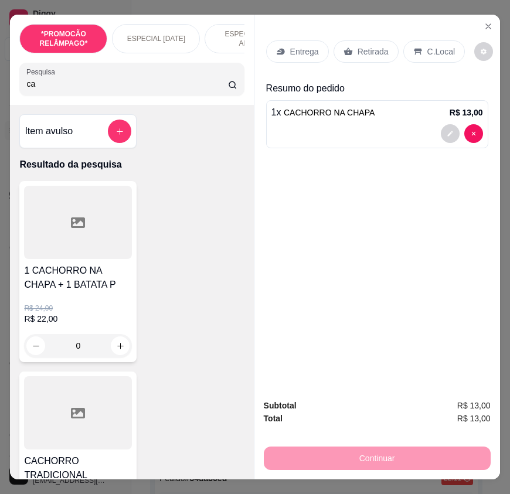
type input "c"
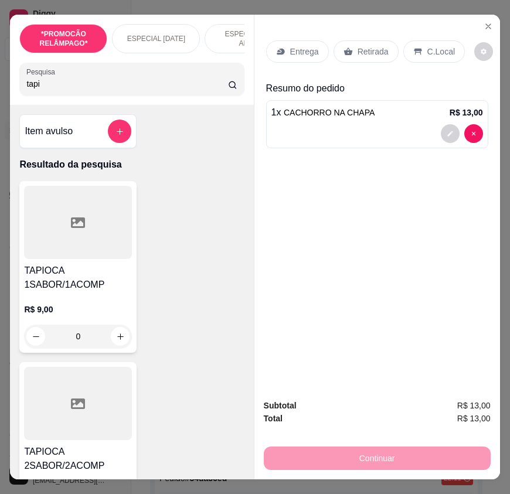
type input "tapi"
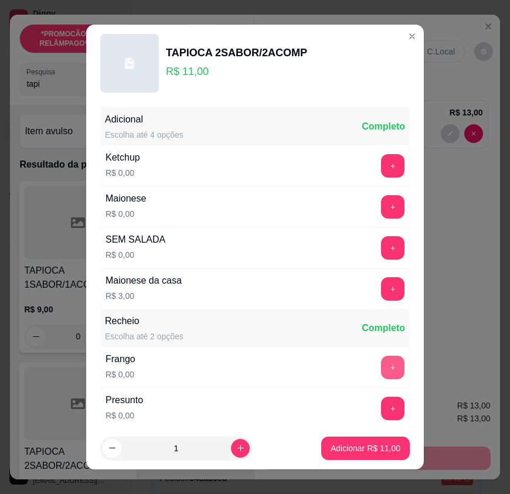
click at [381, 355] on button "+" at bounding box center [392, 366] width 23 height 23
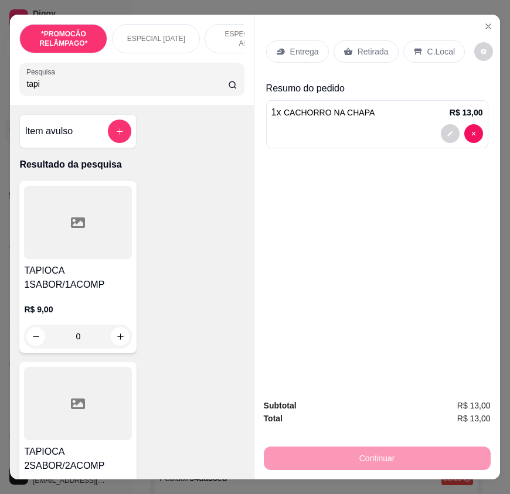
drag, startPoint x: 121, startPoint y: 163, endPoint x: 129, endPoint y: 167, distance: 8.9
click at [129, 181] on div "TAPIOCA 1SABOR/1ACOMP R$ 9,00 0" at bounding box center [77, 267] width 117 height 172
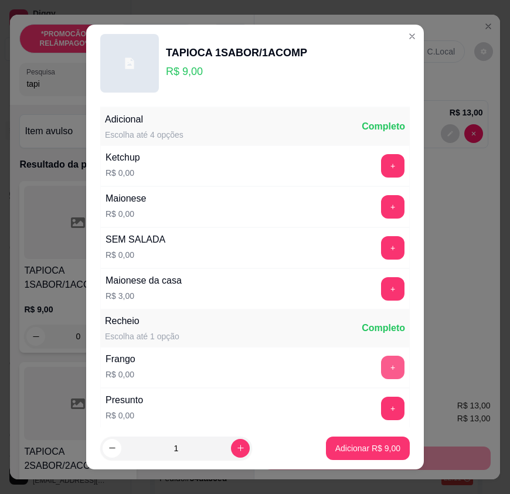
click at [381, 355] on button "+" at bounding box center [392, 366] width 23 height 23
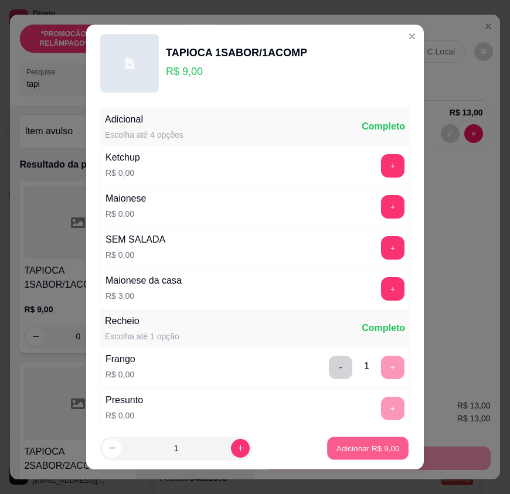
click at [364, 446] on p "Adicionar R$ 9,00" at bounding box center [367, 447] width 63 height 11
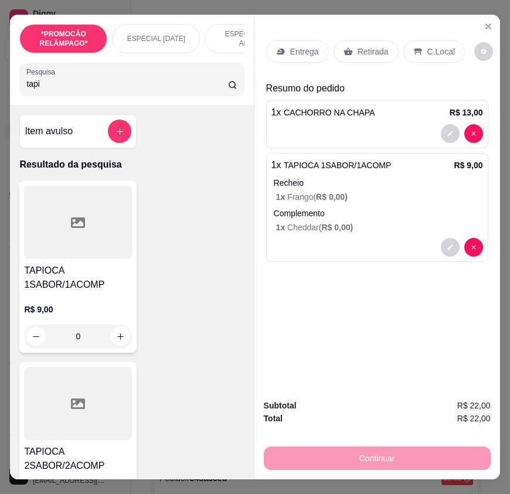
click at [290, 49] on p "Entrega" at bounding box center [304, 52] width 29 height 12
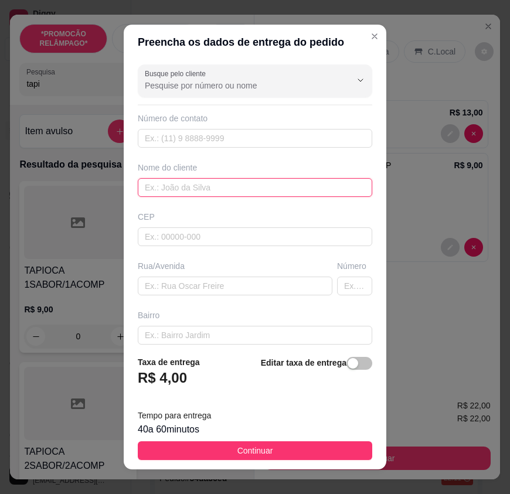
paste input "Manoel"
type input "Manoel"
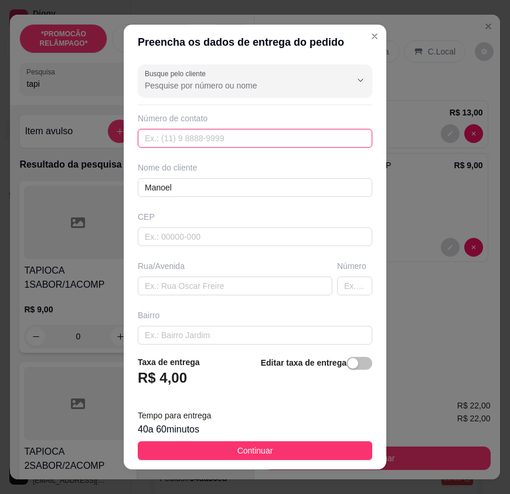
drag, startPoint x: 276, startPoint y: 132, endPoint x: 272, endPoint y: 145, distance: 13.2
paste input "(87) 9133-4331"
type input "(87) 9133-4331"
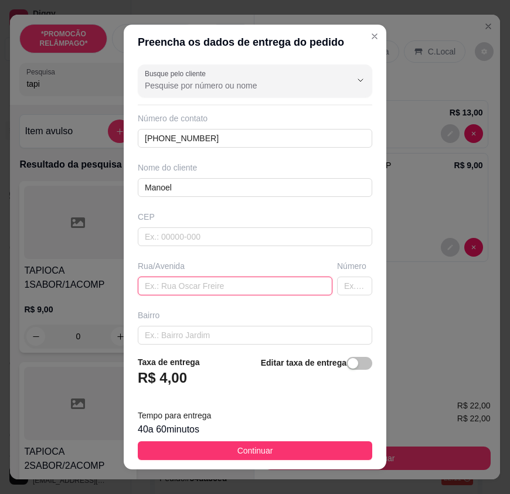
click at [254, 282] on input "text" at bounding box center [235, 285] width 194 height 19
drag, startPoint x: 244, startPoint y: 284, endPoint x: 225, endPoint y: 294, distance: 21.7
paste input "Rua Josefa Ferreira Gomes N27"
type input "Rua Josefa Ferreira Gomes N27"
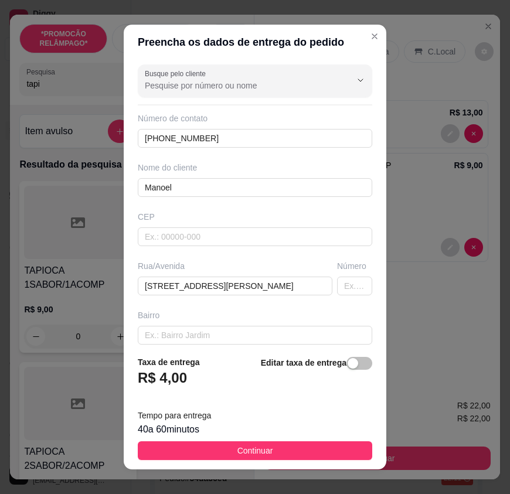
drag, startPoint x: 276, startPoint y: 433, endPoint x: 199, endPoint y: 224, distance: 223.1
click at [276, 441] on button "Continuar" at bounding box center [255, 450] width 234 height 19
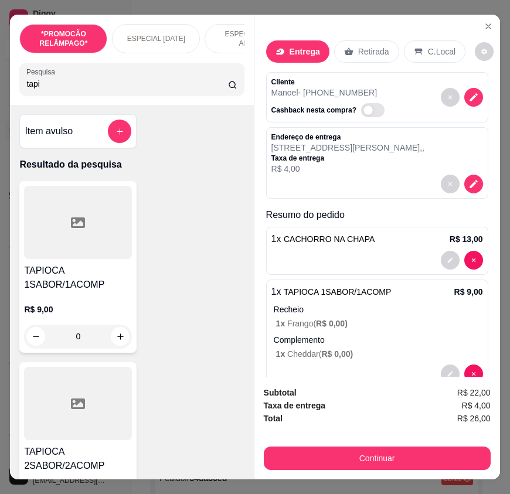
drag, startPoint x: 446, startPoint y: 410, endPoint x: 248, endPoint y: 154, distance: 323.6
click at [444, 412] on div "Total R$ 26,00" at bounding box center [377, 418] width 227 height 13
click at [277, 49] on icon at bounding box center [280, 52] width 8 height 6
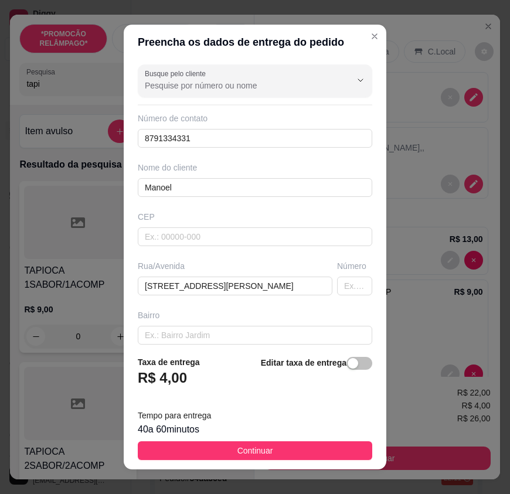
click at [328, 361] on strong "Editar taxa de entrega" at bounding box center [304, 362] width 86 height 9
click at [347, 359] on div "button" at bounding box center [352, 363] width 11 height 11
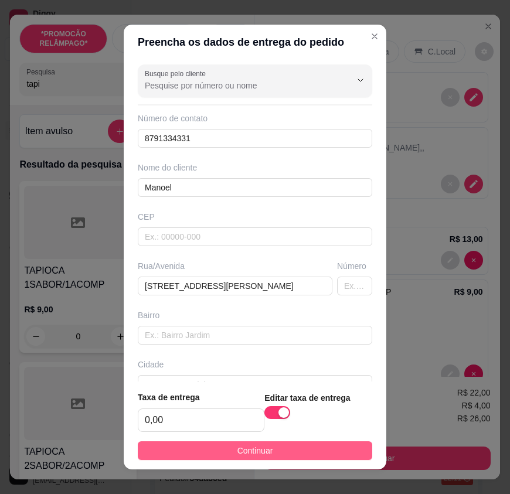
click at [348, 447] on button "Continuar" at bounding box center [255, 450] width 234 height 19
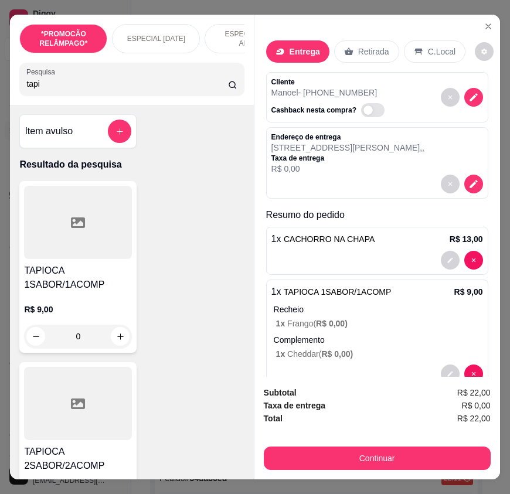
drag, startPoint x: 388, startPoint y: 416, endPoint x: 435, endPoint y: 407, distance: 47.2
click at [393, 412] on div "Total R$ 22,00" at bounding box center [377, 418] width 227 height 13
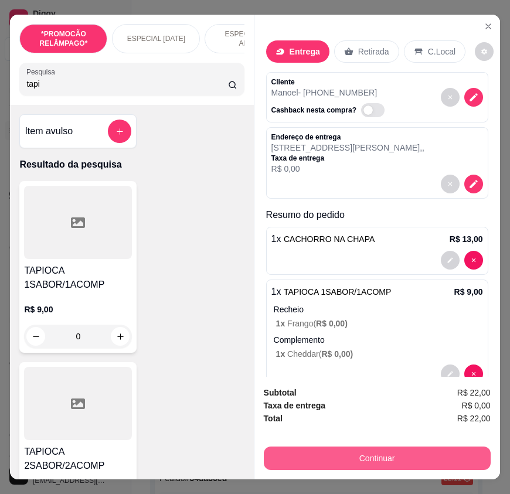
click at [461, 446] on button "Continuar" at bounding box center [377, 457] width 227 height 23
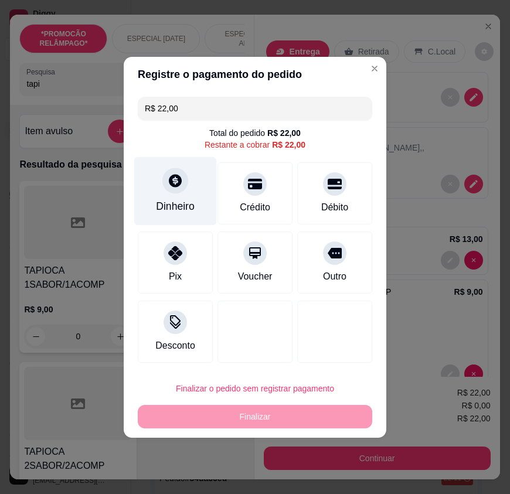
click at [190, 200] on div "Dinheiro" at bounding box center [175, 206] width 39 height 15
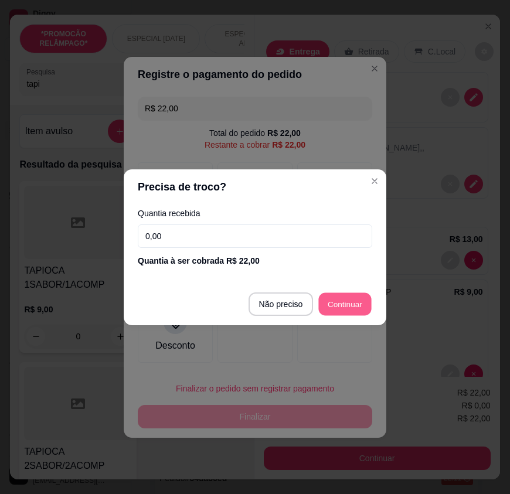
type input "R$ 0,00"
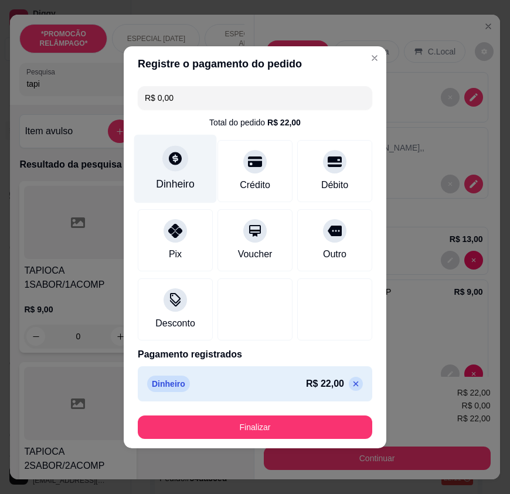
click at [187, 187] on div "Dinheiro" at bounding box center [175, 183] width 39 height 15
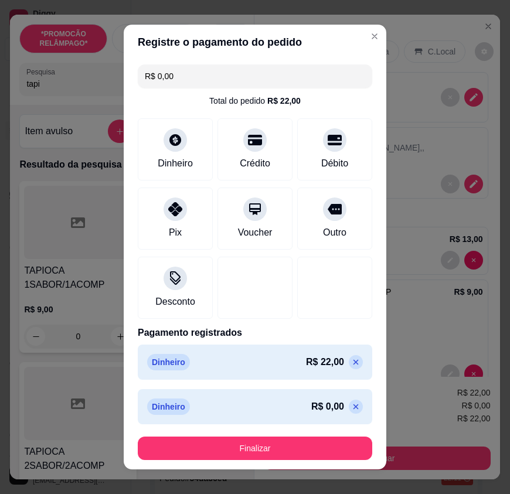
click at [353, 406] on icon at bounding box center [355, 406] width 5 height 5
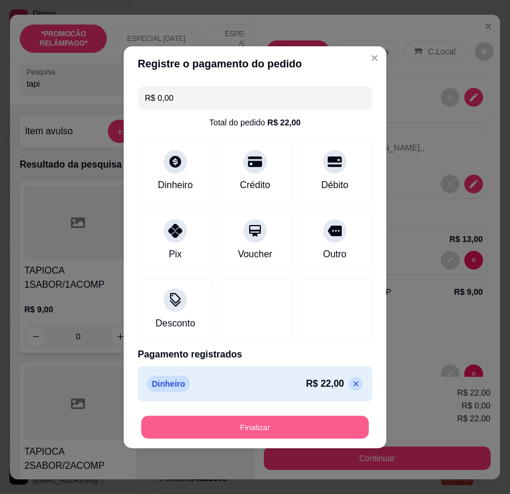
click at [322, 429] on button "Finalizar" at bounding box center [254, 426] width 227 height 23
